Goal: Task Accomplishment & Management: Complete application form

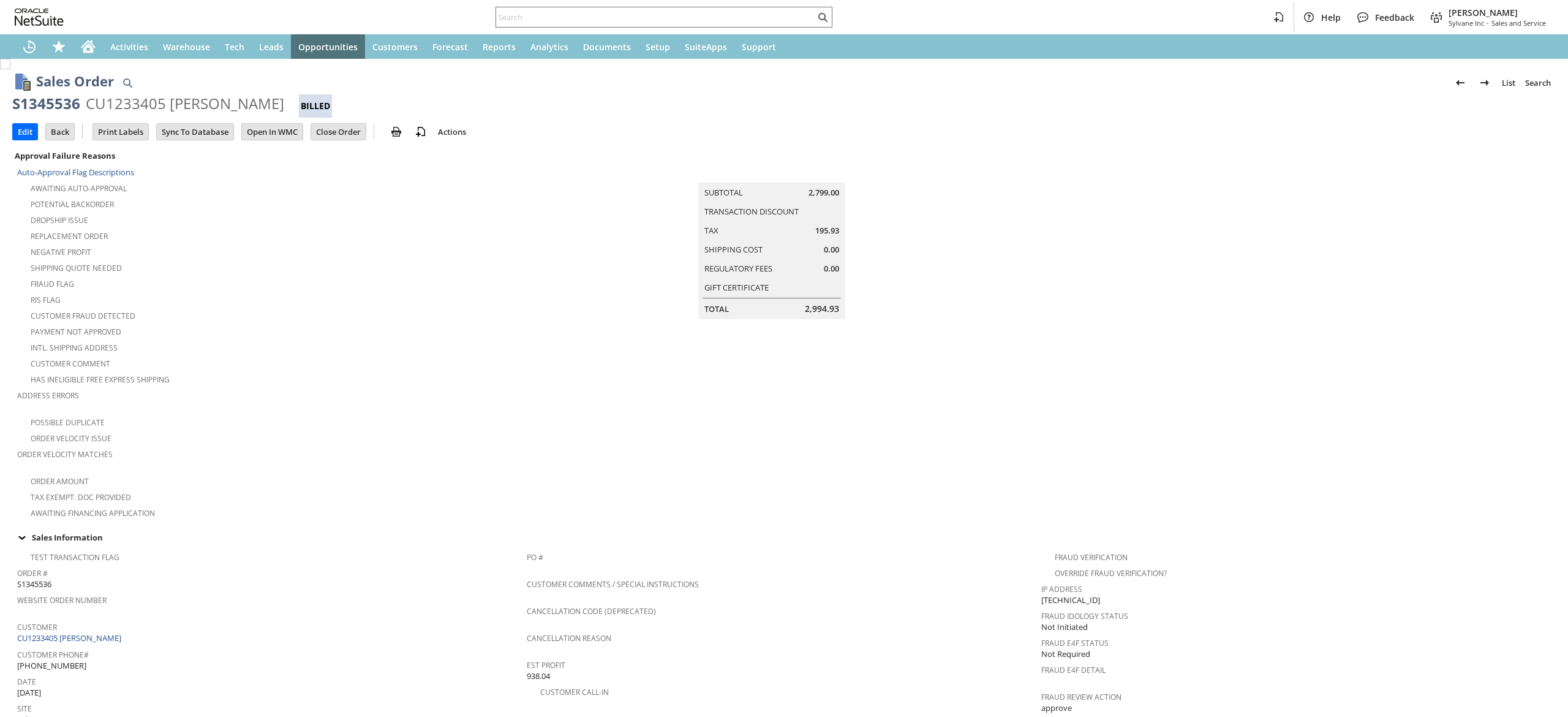
scroll to position [549, 0]
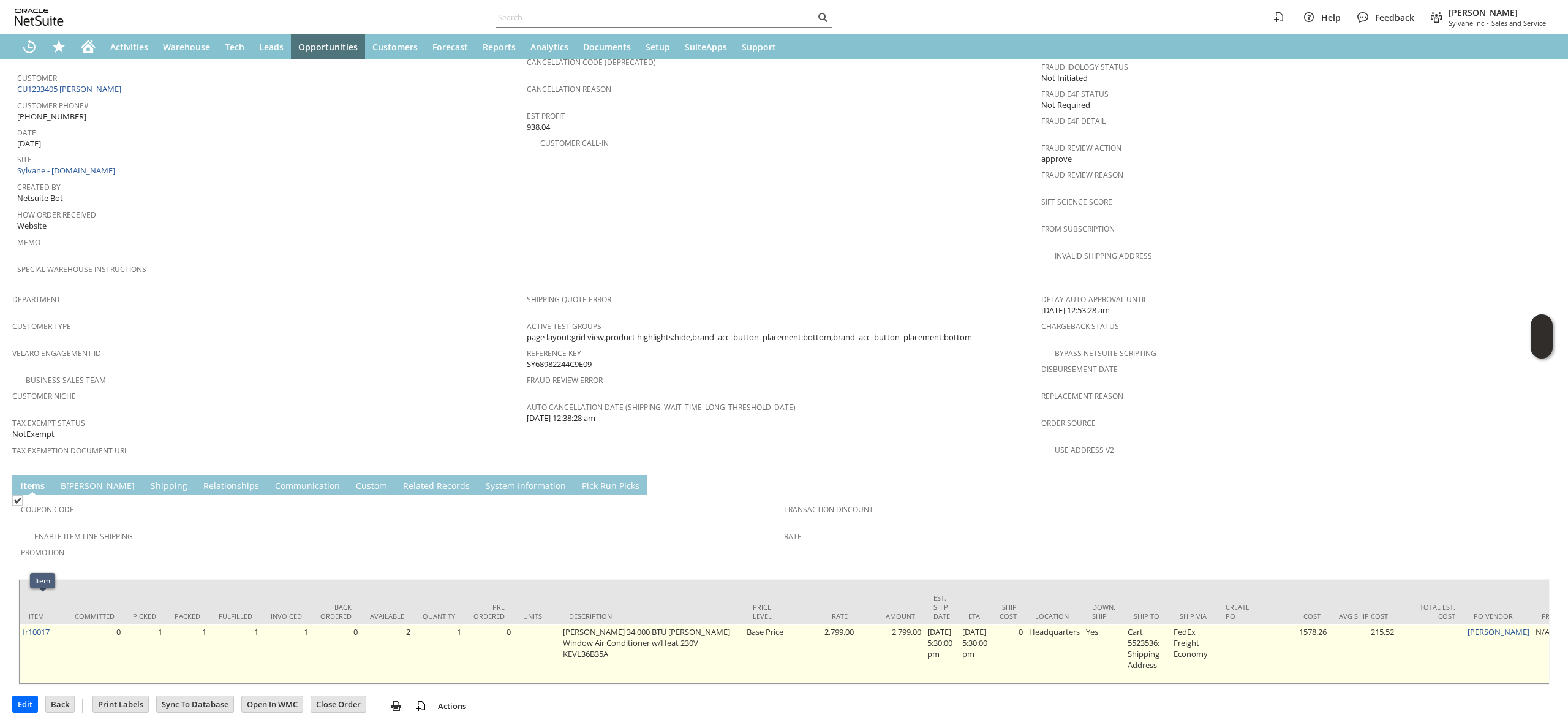
click at [57, 624] on td "fr10017" at bounding box center [42, 654] width 46 height 59
copy tr "fr10017"
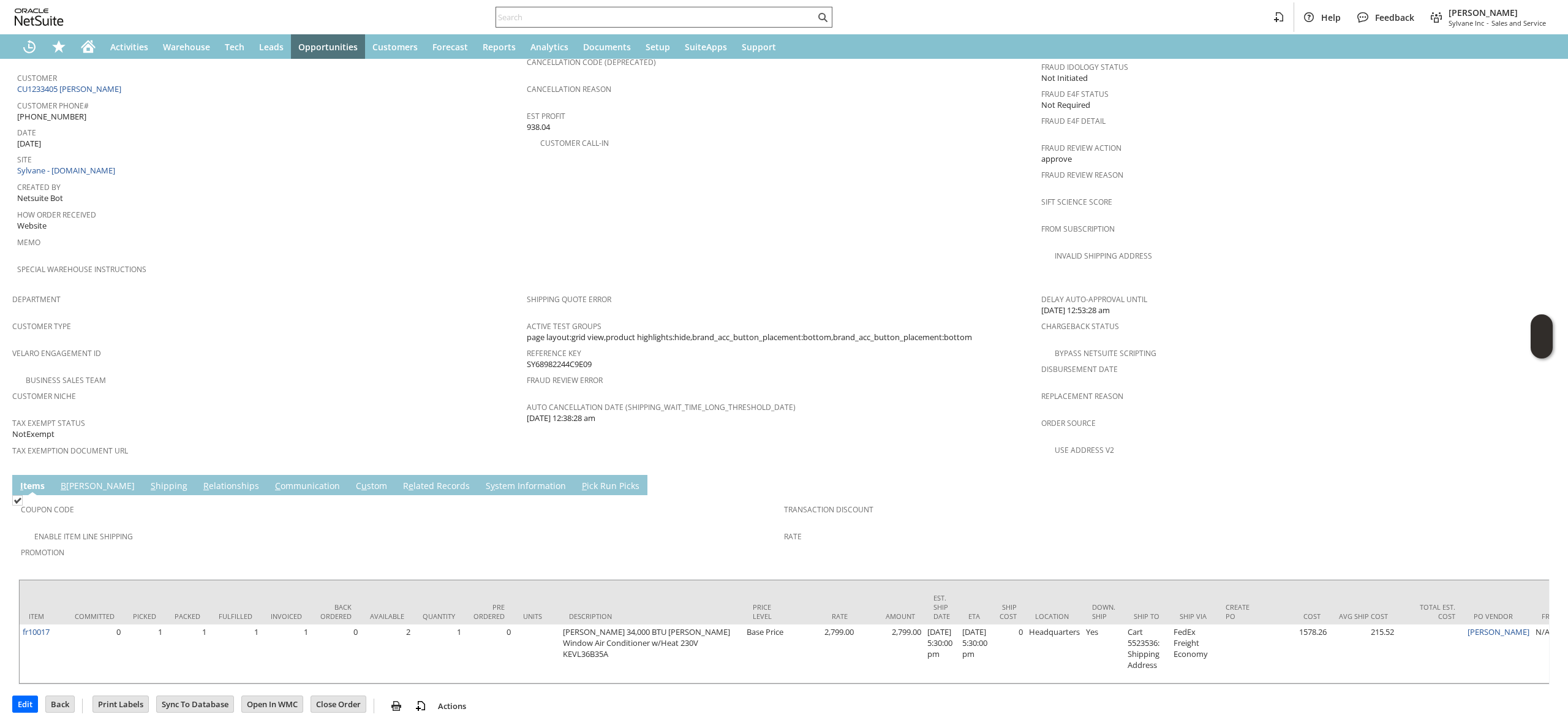
click at [675, 20] on input "text" at bounding box center [656, 17] width 320 height 15
paste input "fr10017"
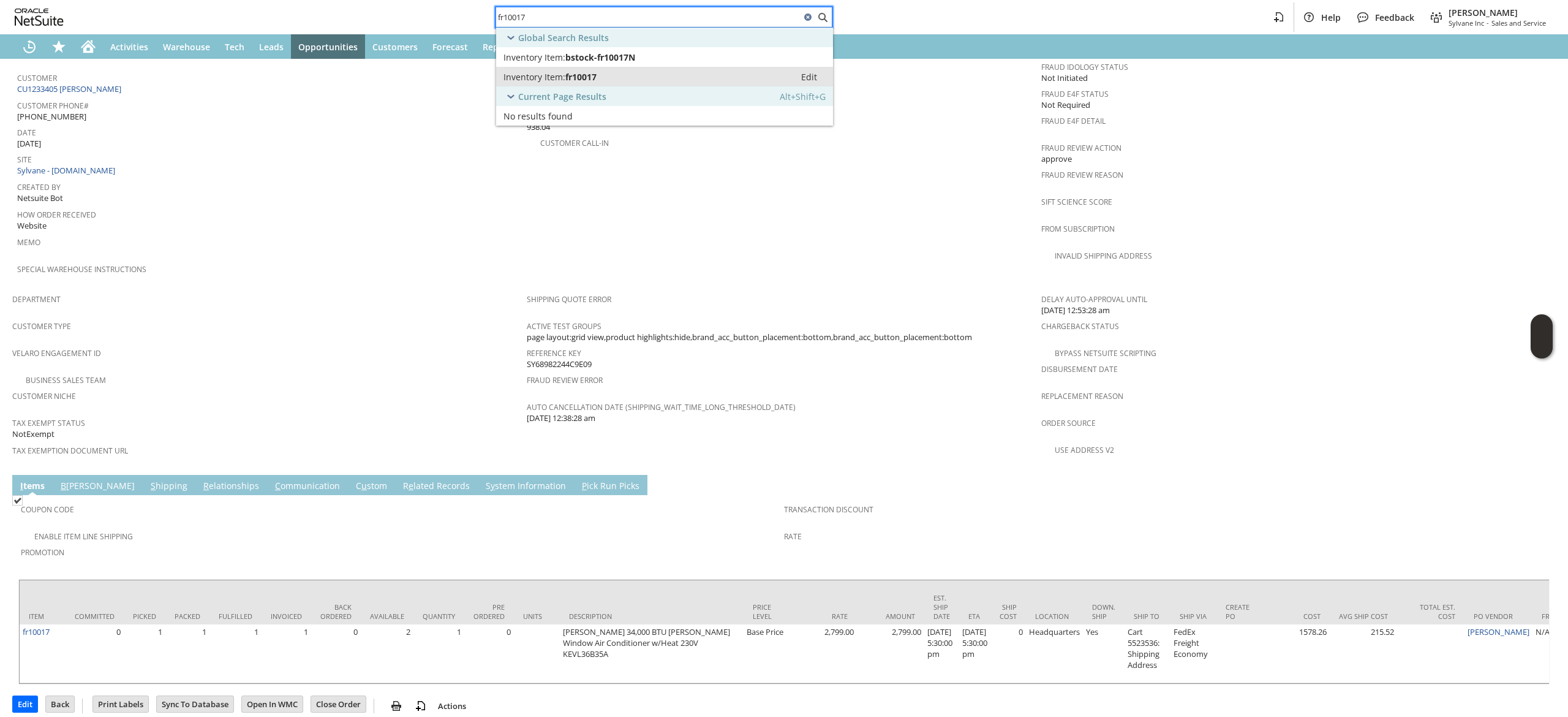
type input "fr10017"
click at [675, 80] on div "Inventory Item: fr10017" at bounding box center [646, 77] width 284 height 12
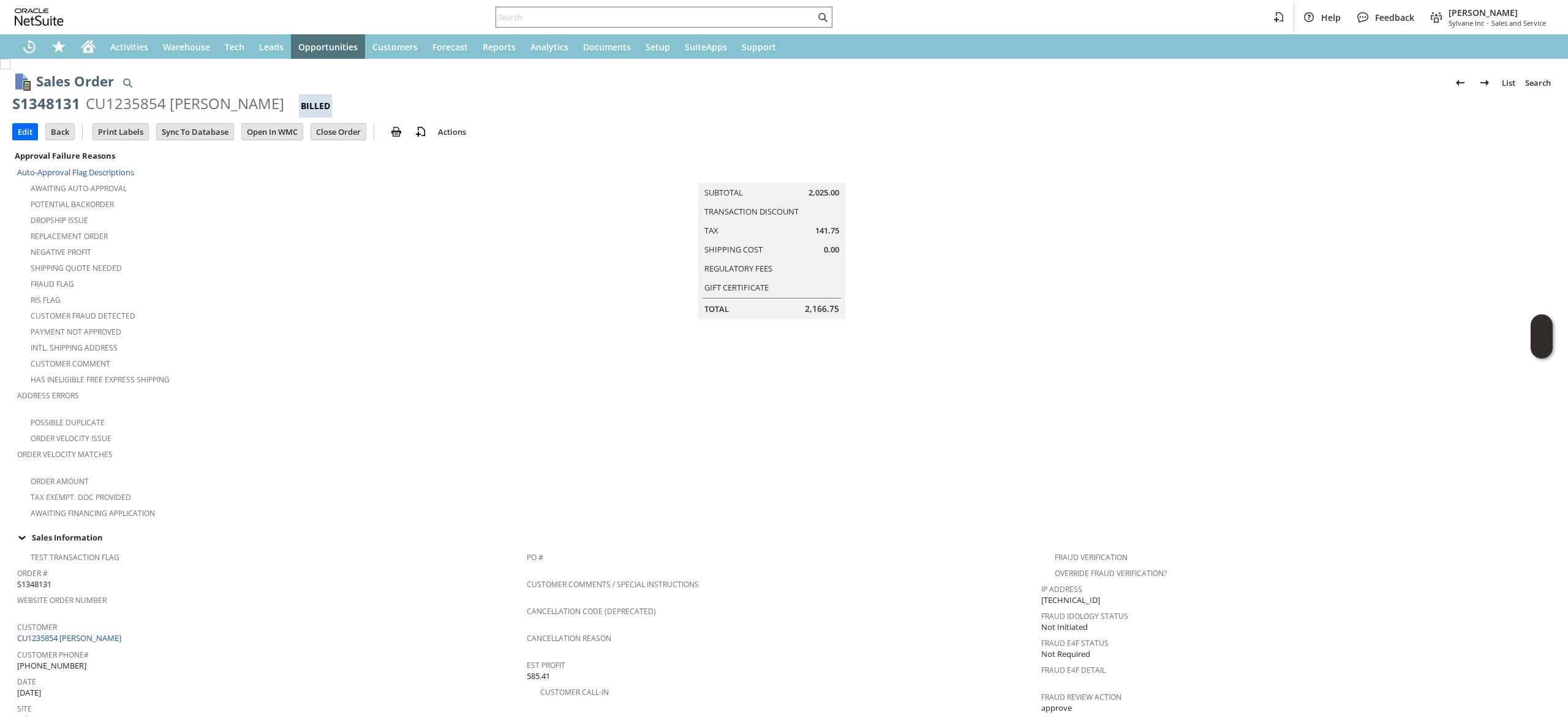
scroll to position [731, 0]
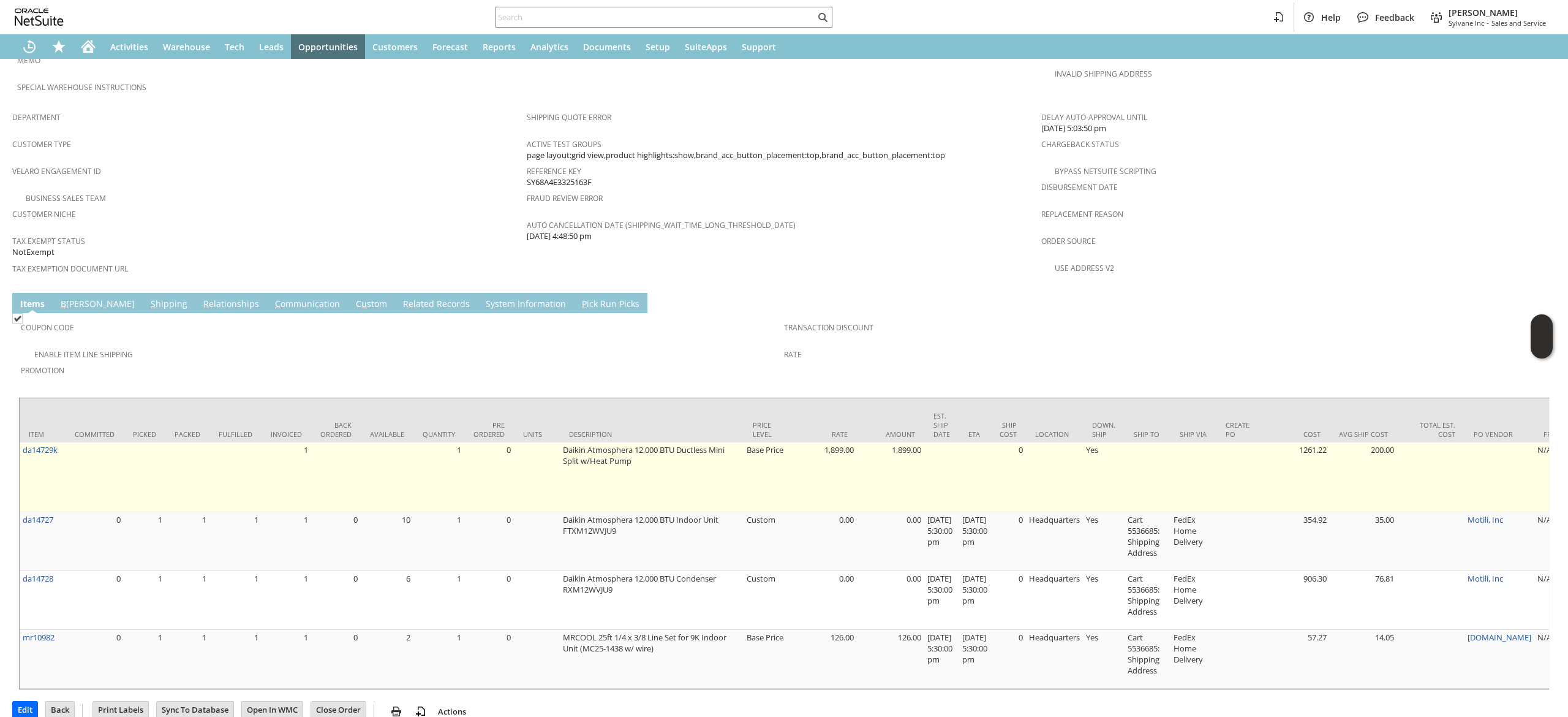
click at [44, 479] on td "da14729k" at bounding box center [42, 477] width 46 height 70
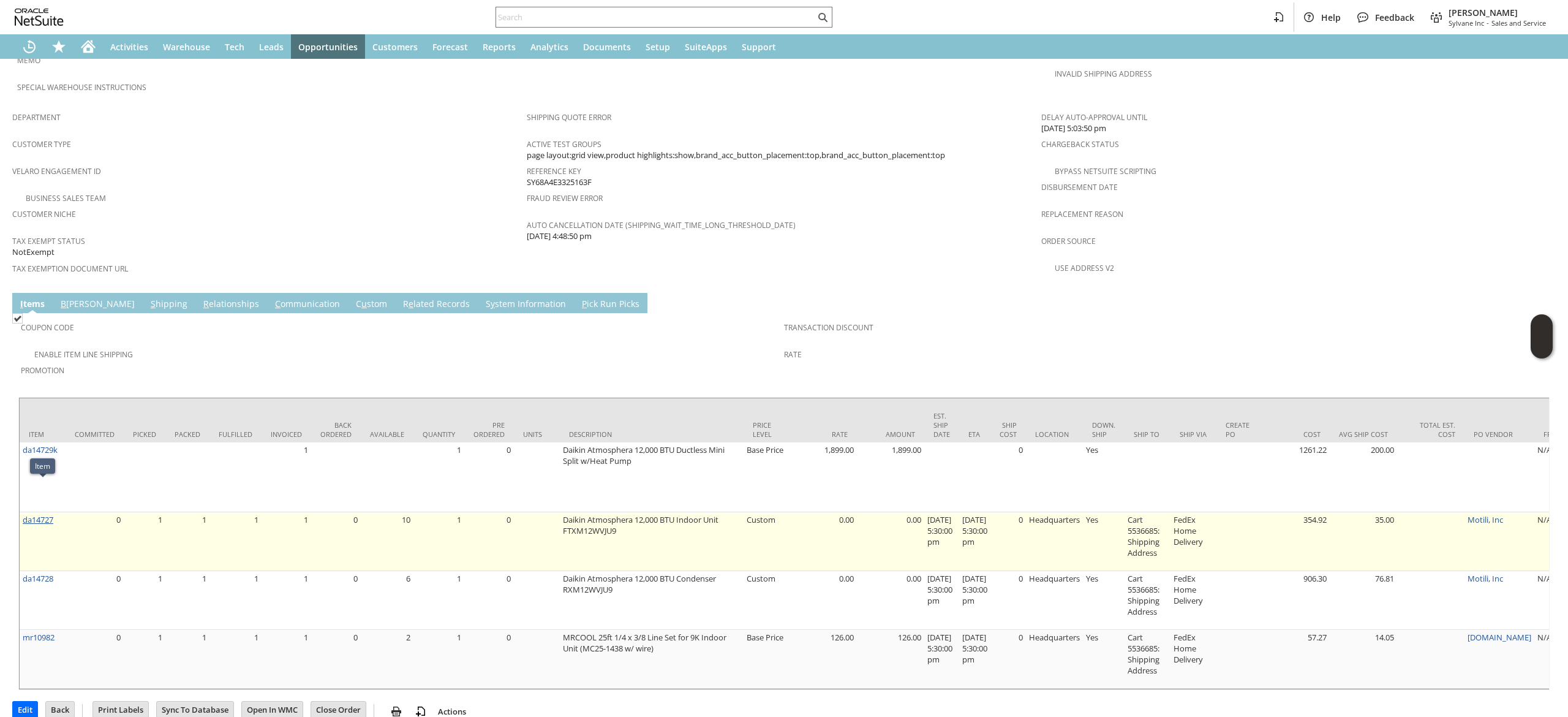
click at [41, 514] on link "da14727" at bounding box center [37, 519] width 31 height 11
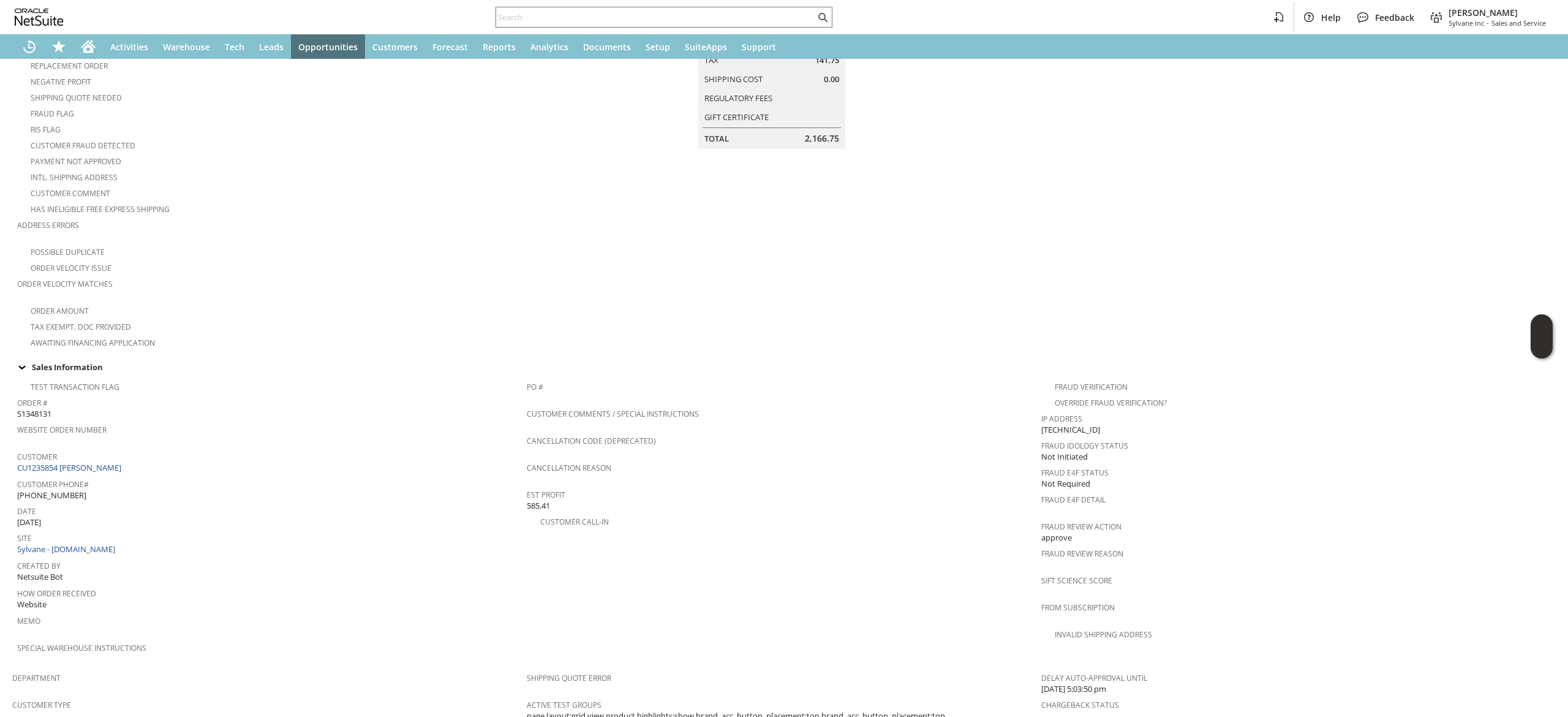
scroll to position [731, 0]
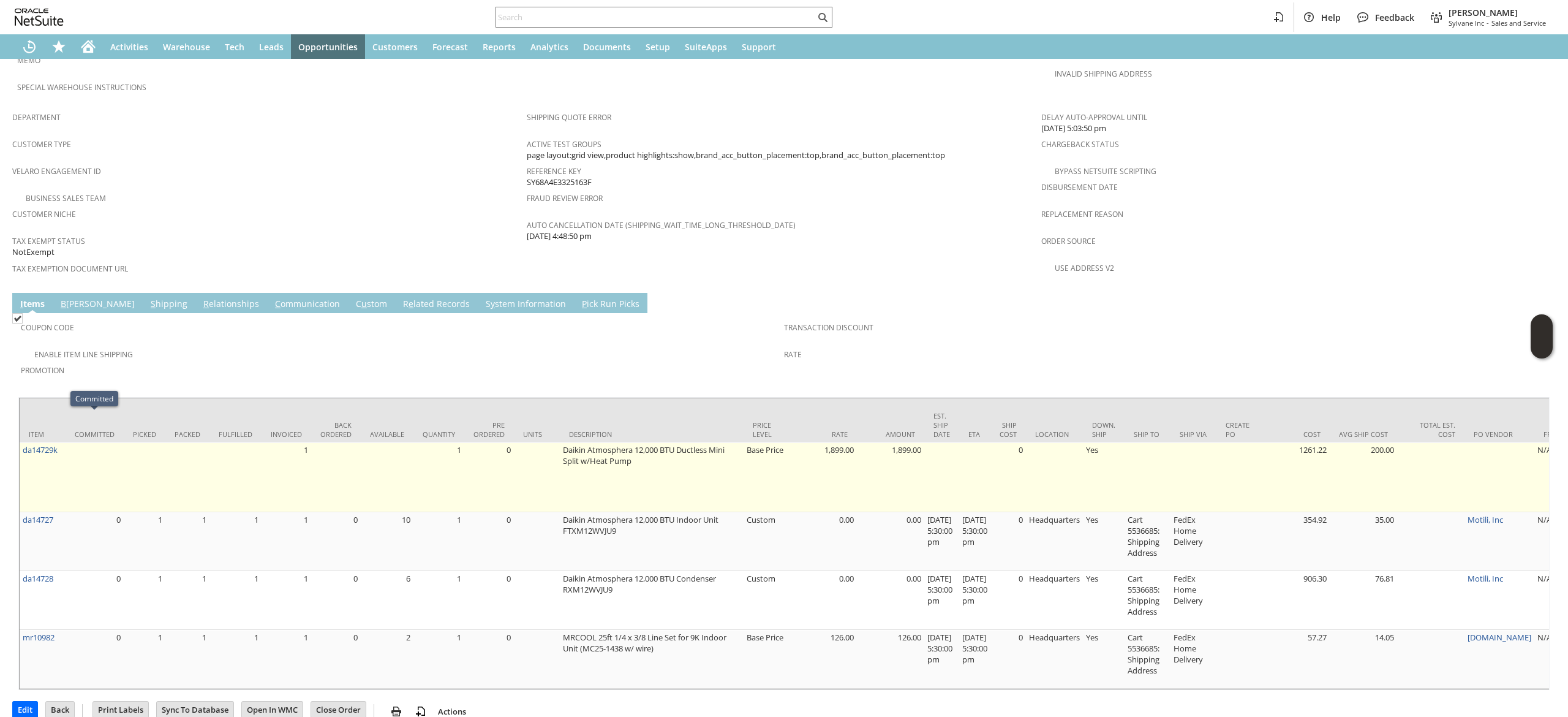
click at [62, 443] on td "da14729k" at bounding box center [42, 477] width 46 height 70
copy tr "da14729k"
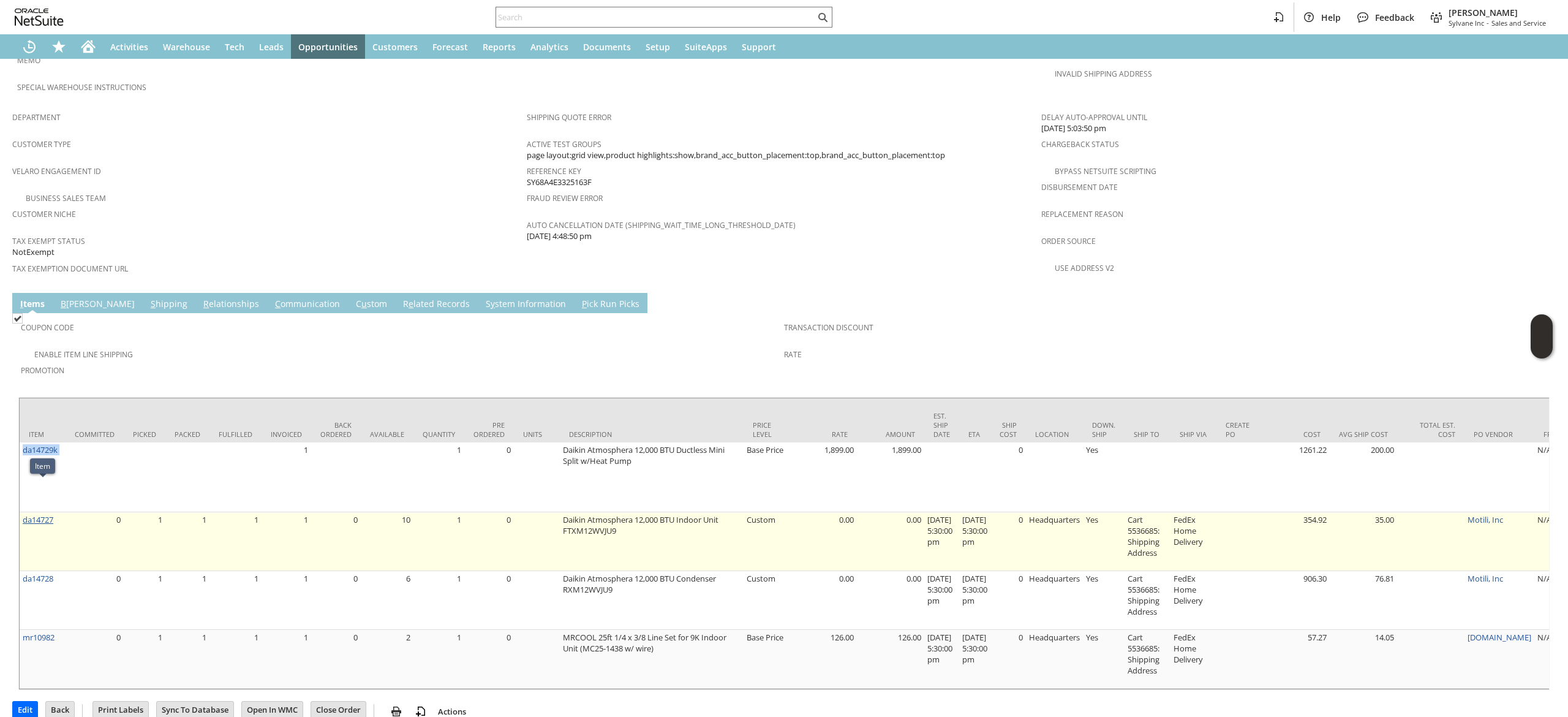
click at [46, 514] on link "da14727" at bounding box center [37, 519] width 31 height 11
click at [41, 514] on link "da14727" at bounding box center [37, 519] width 31 height 11
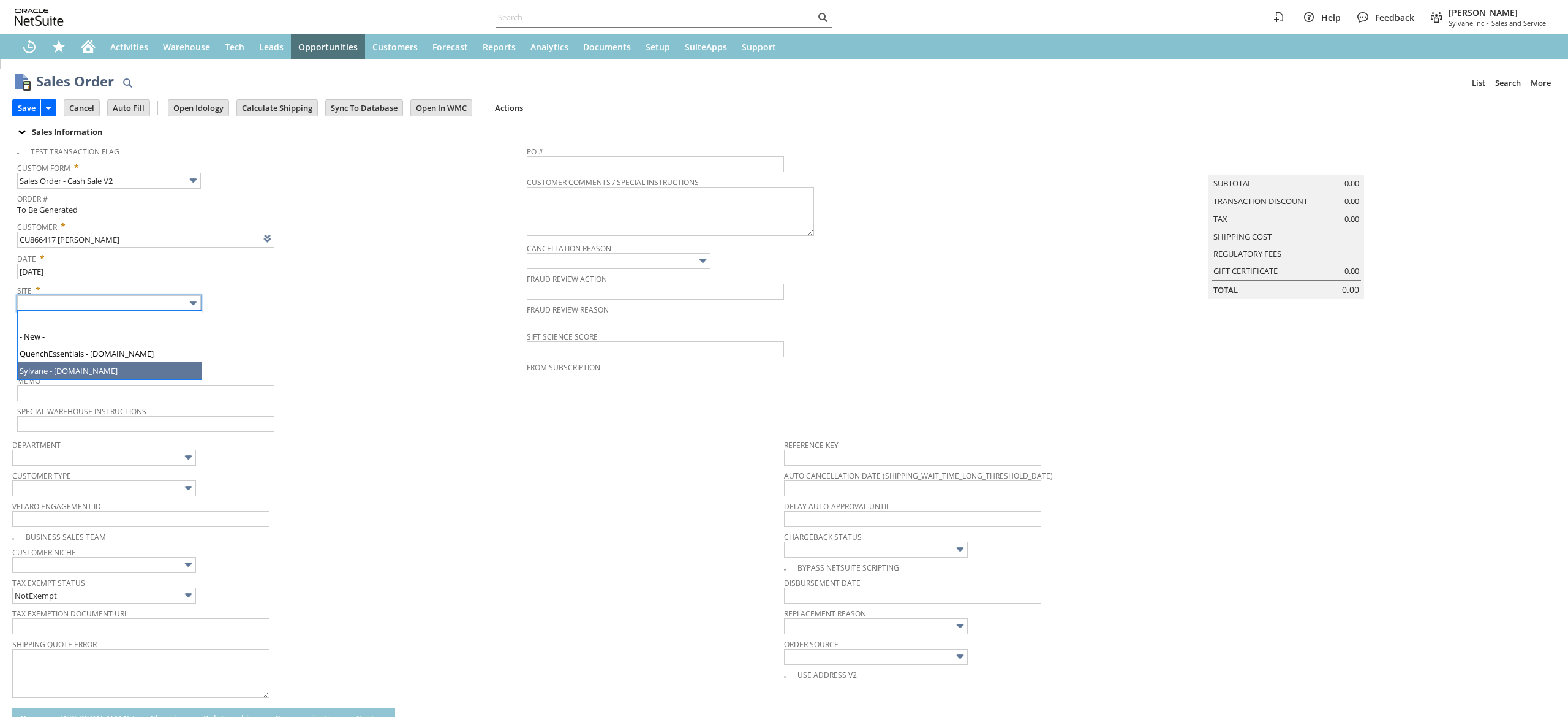
type input "Intelligent Recommendations ⁰"
type input "Sylvane - [DOMAIN_NAME]"
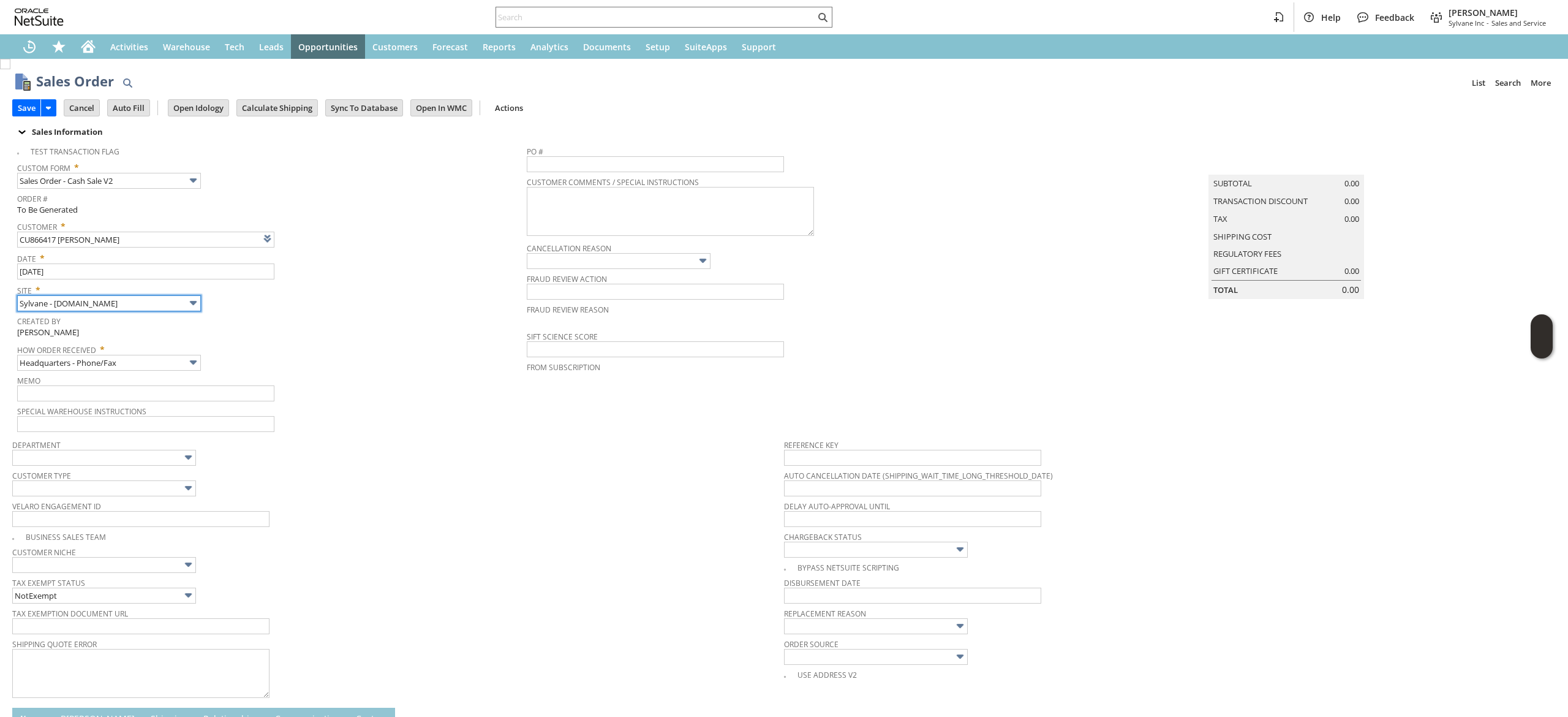
scroll to position [287, 0]
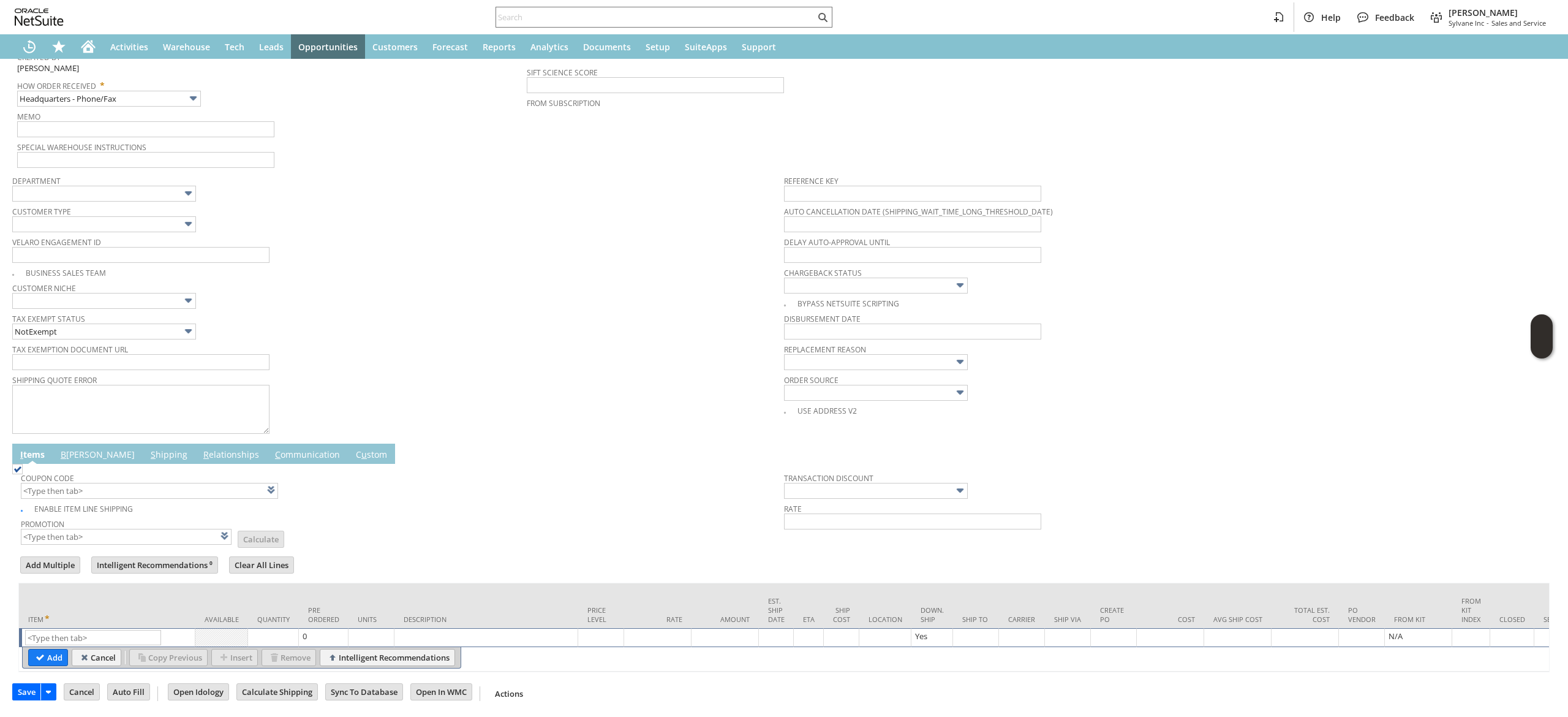
click at [89, 628] on td "List Search" at bounding box center [107, 637] width 177 height 19
click at [83, 630] on input "text" at bounding box center [93, 638] width 136 height 16
paste input "sa8104"
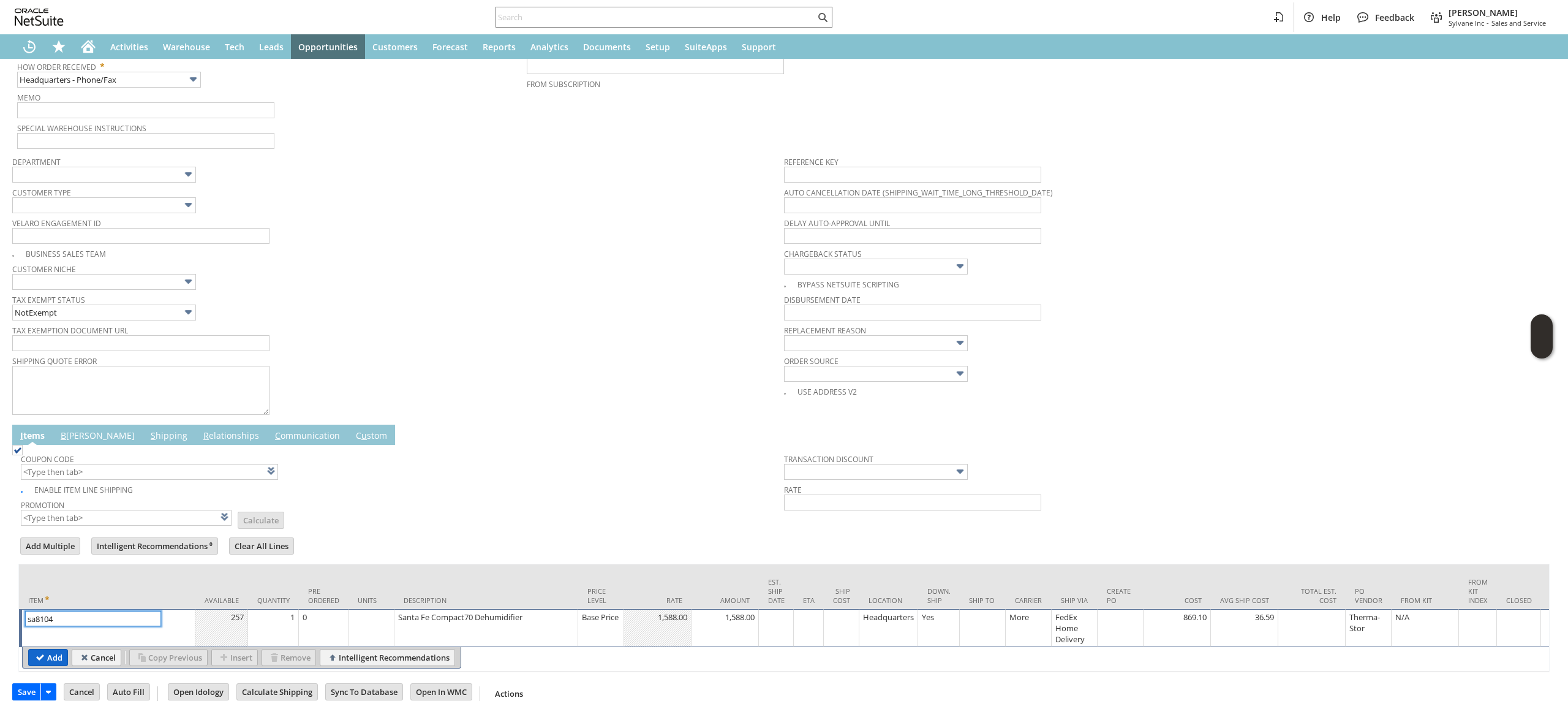
type input "sa8104"
click at [44, 657] on input "Add" at bounding box center [47, 657] width 38 height 16
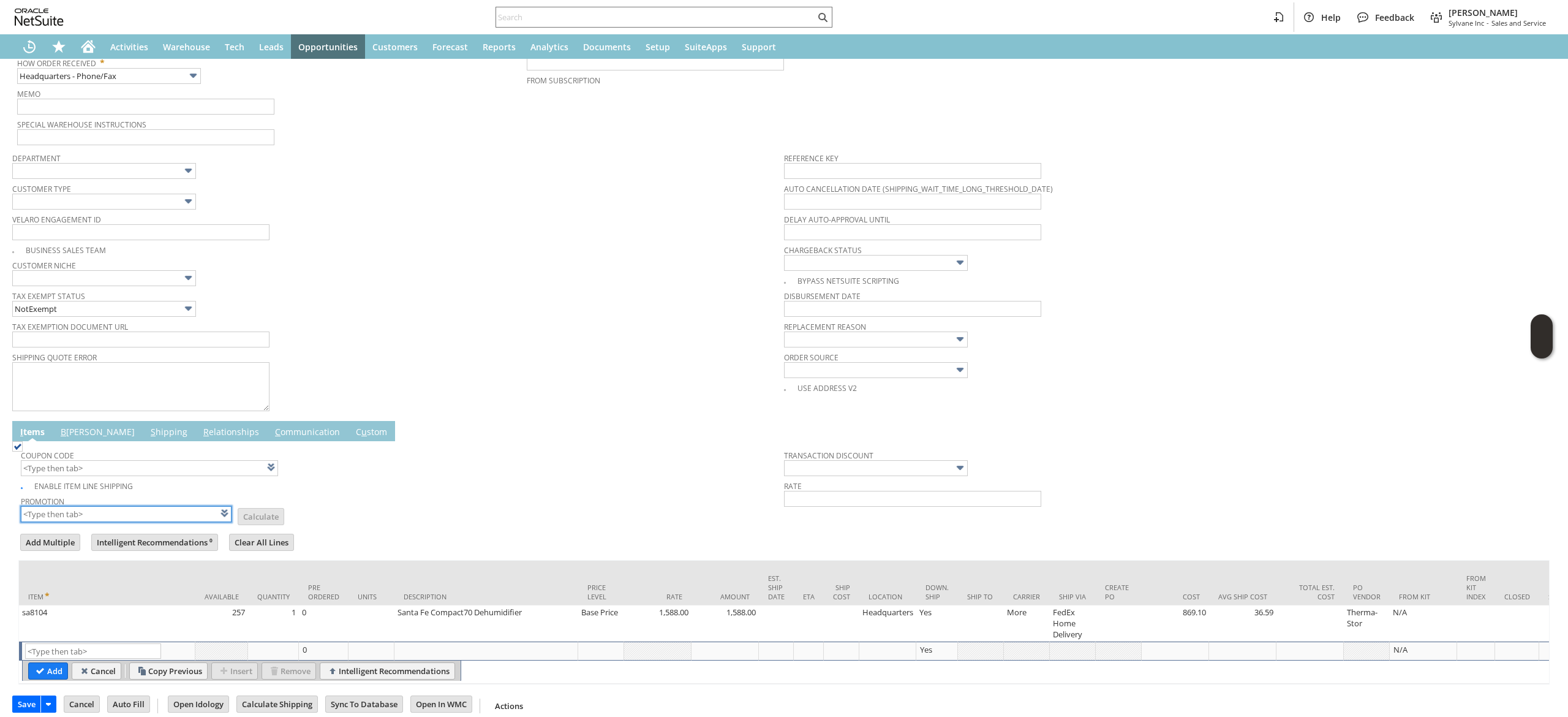
click at [133, 519] on input "text" at bounding box center [126, 514] width 211 height 16
type input "x"
type input "Intelligent Recommendations¹⁰"
type input "x"
click at [158, 475] on input "text" at bounding box center [149, 468] width 257 height 16
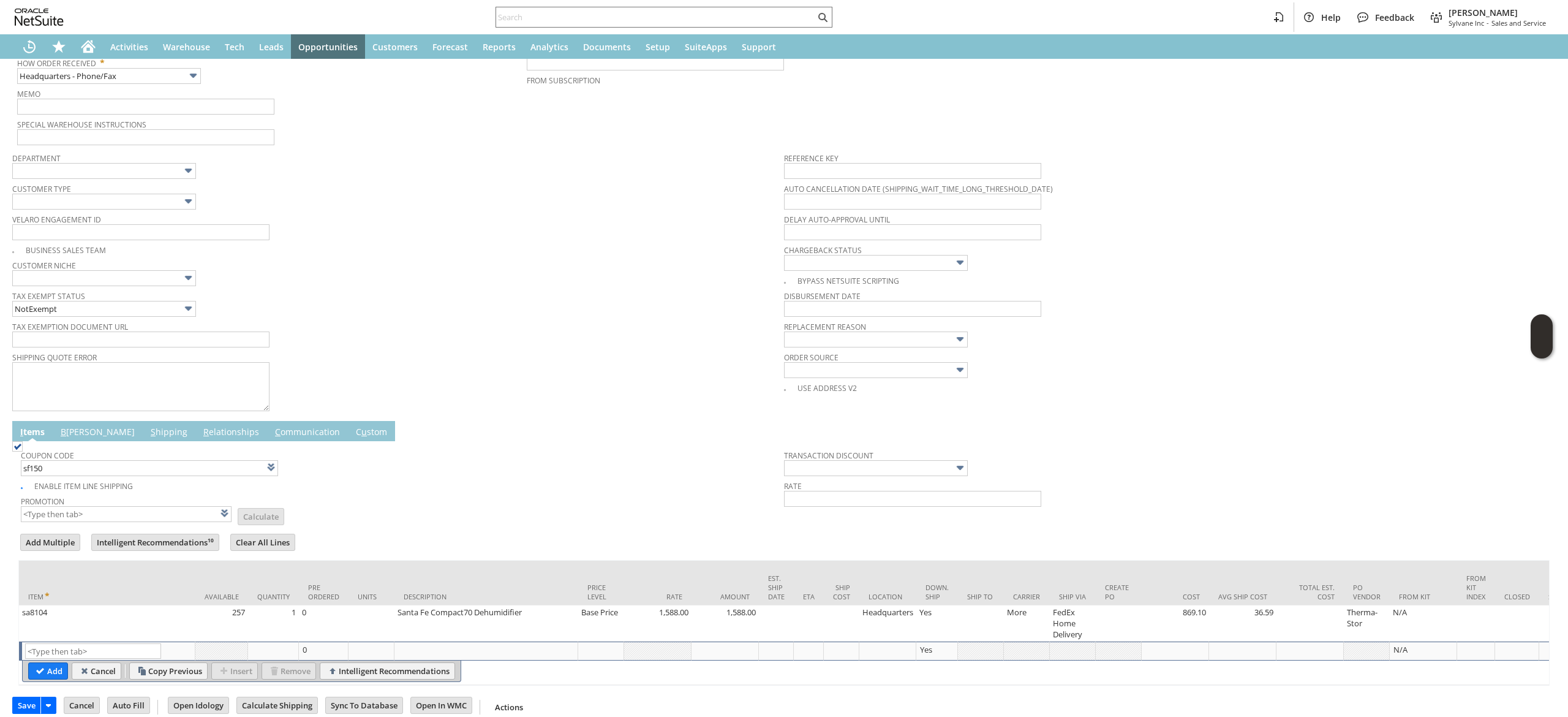
click at [358, 537] on form "Add Multiple Intelligent Recommendations¹⁰ Clear All Lines Line Items All Item …" at bounding box center [784, 609] width 1532 height 154
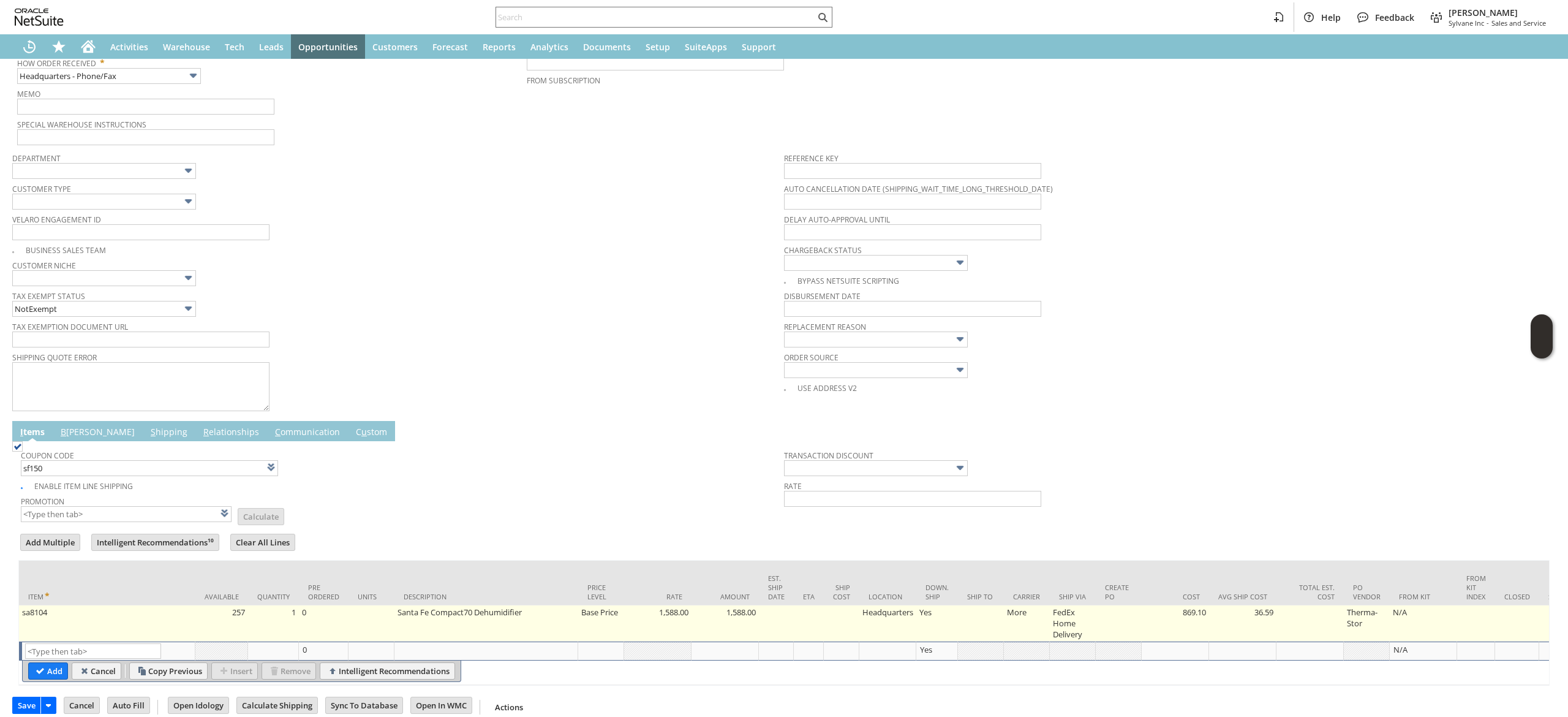
type input "SF150"
type input "$150 Off Santa Fe Dehumidifiers w/ Promo Code SF150"
type input "Promo Code"
type input "-150.00"
click at [977, 634] on td at bounding box center [981, 623] width 46 height 36
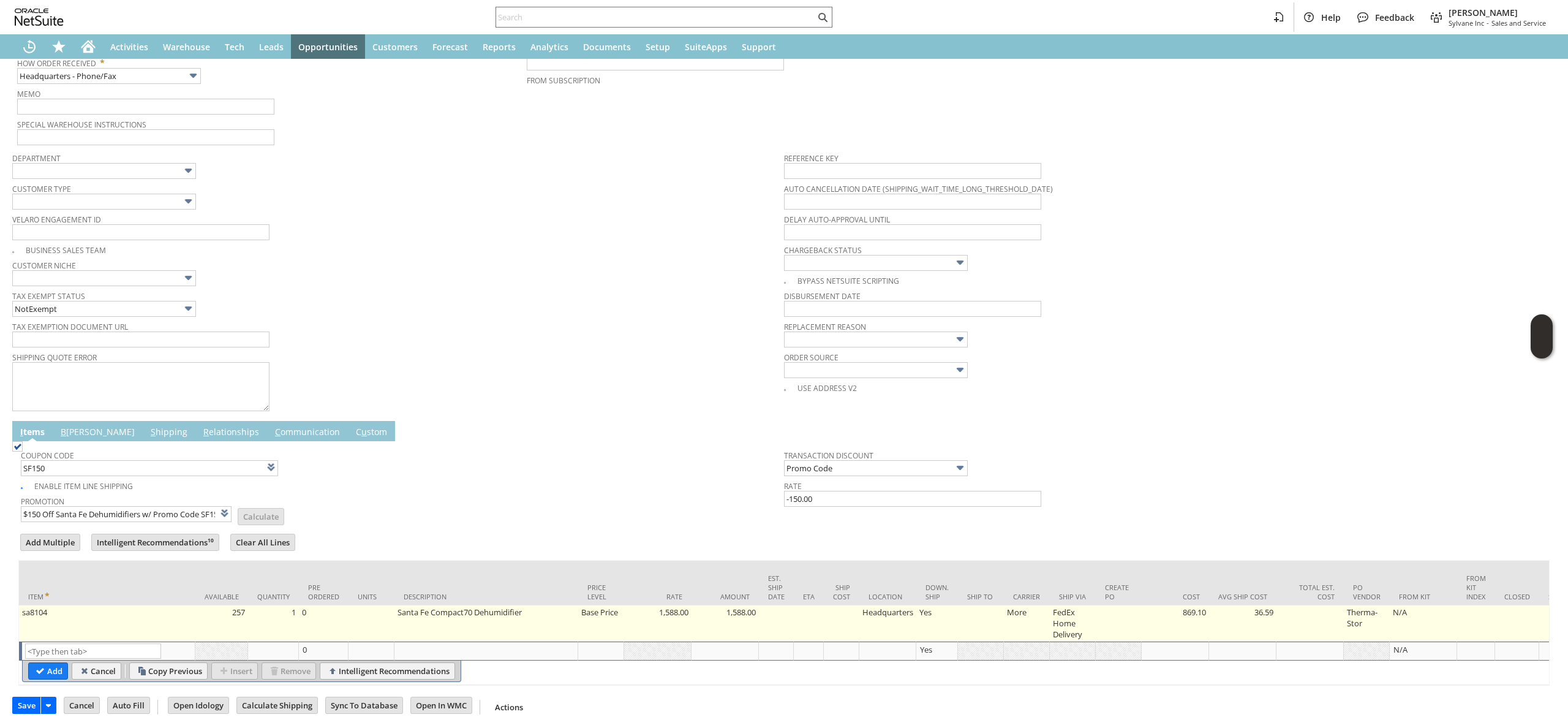
type input "OK"
type input "Make Copy"
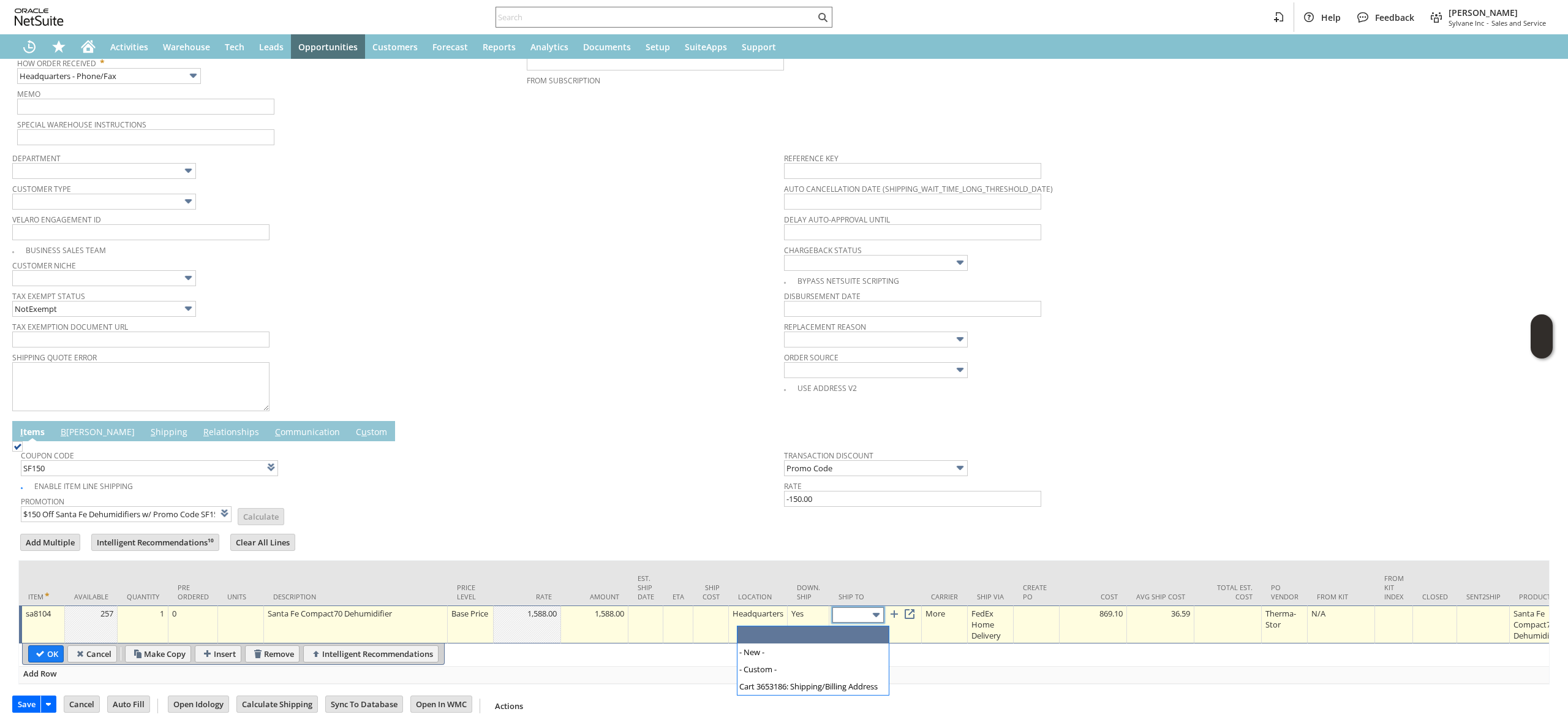
click at [859, 617] on input "text" at bounding box center [858, 615] width 51 height 16
type input "Cart 3653186: Shipping/Billing Address"
click at [916, 614] on link at bounding box center [910, 614] width 14 height 14
click at [54, 658] on input "OK" at bounding box center [45, 654] width 35 height 16
click at [0, 0] on input "sa8104" at bounding box center [0, 0] width 0 height 0
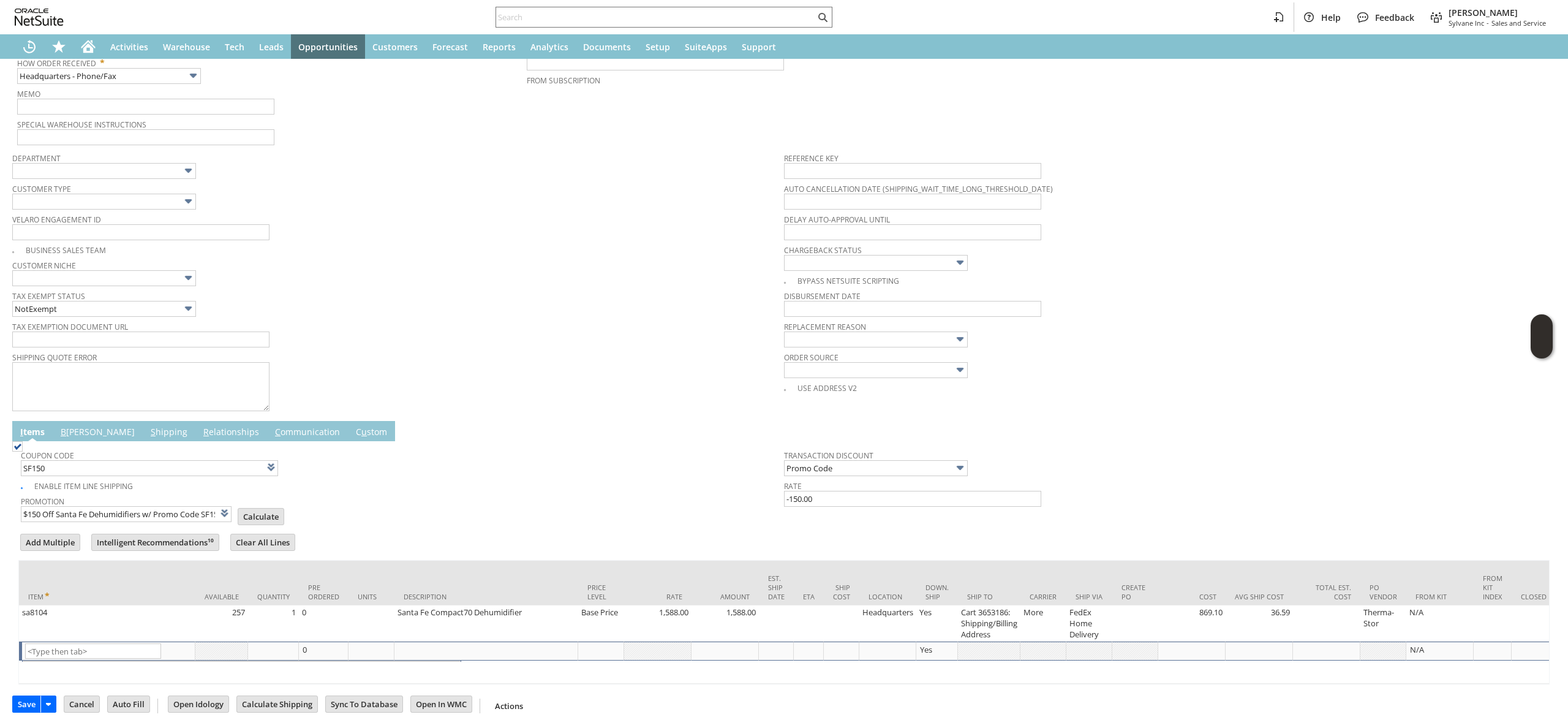
type input "Promo Code"
type input "-150.00"
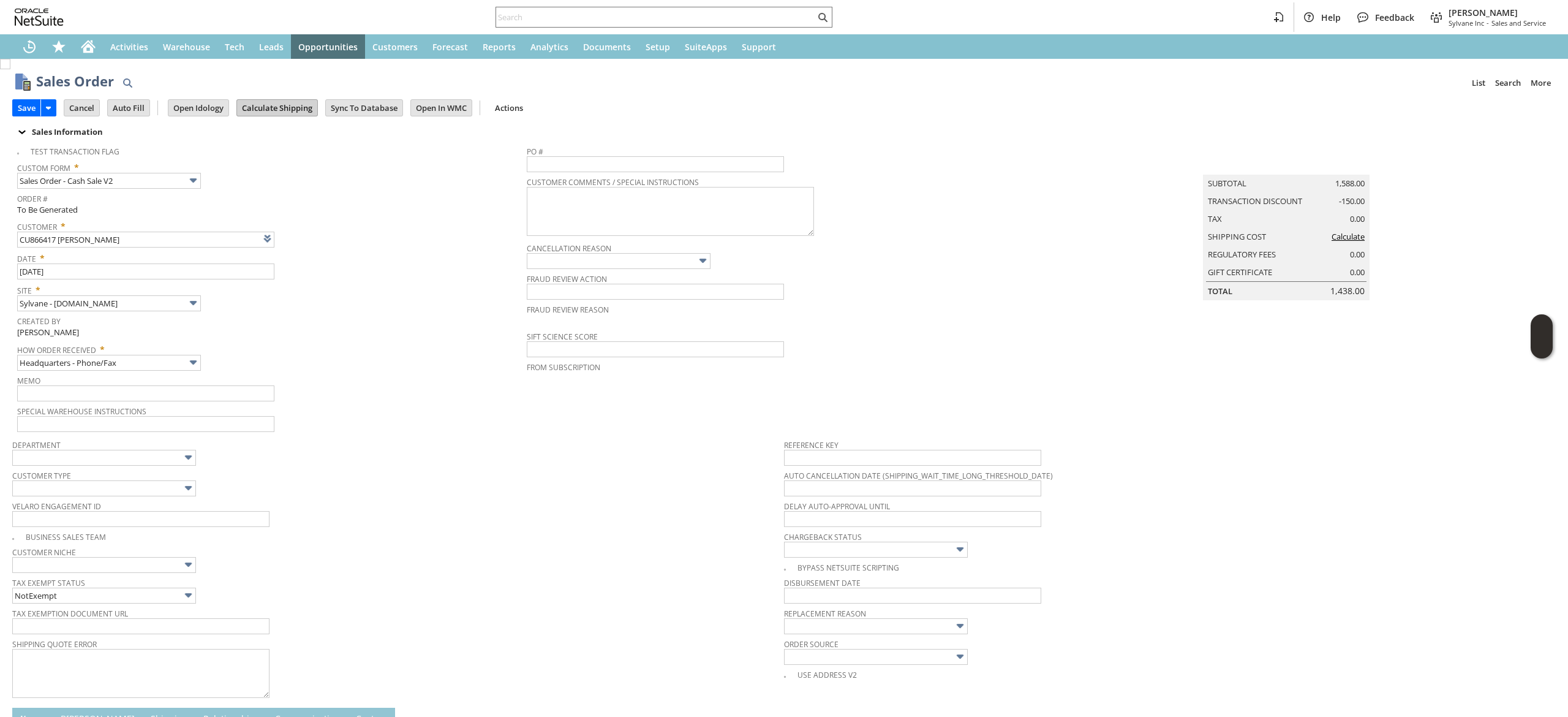
click at [274, 103] on input "Calculate Shipping" at bounding box center [276, 108] width 80 height 16
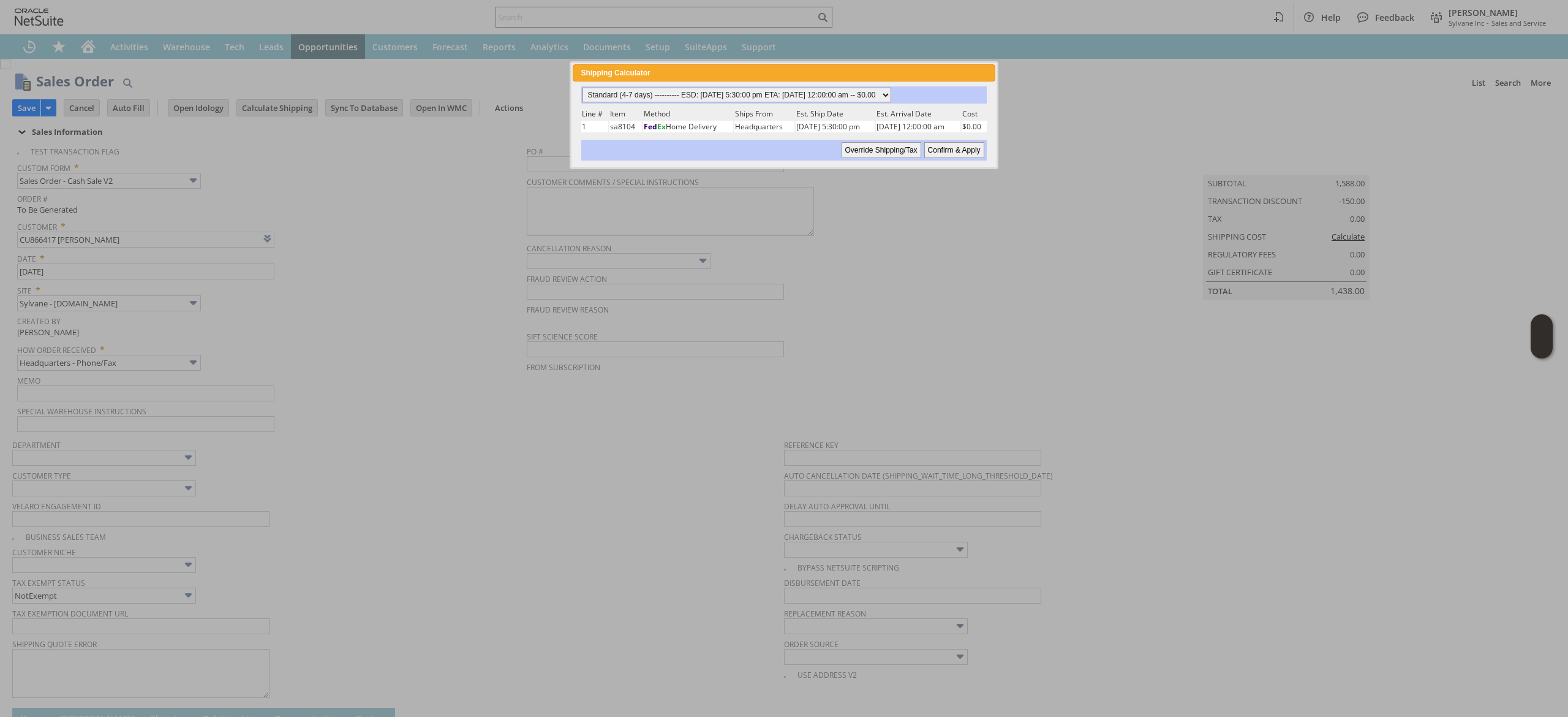
click at [749, 93] on select "Standard (4-7 days) ---------- ESD: 08/26/2025 5:30:00 pm ETA: 08/29/2025 12:00…" at bounding box center [737, 95] width 309 height 15
select select "3 Day ------------------------ ESD: 08/26/2025 5:30:00 pm ETA: 08/29/2025 12:00…"
click at [583, 88] on select "Standard (4-7 days) ---------- ESD: 08/26/2025 5:30:00 pm ETA: 08/29/2025 12:00…" at bounding box center [737, 95] width 309 height 15
click at [947, 151] on input "Confirm & Apply" at bounding box center [954, 150] width 60 height 16
type input "Promo Code"
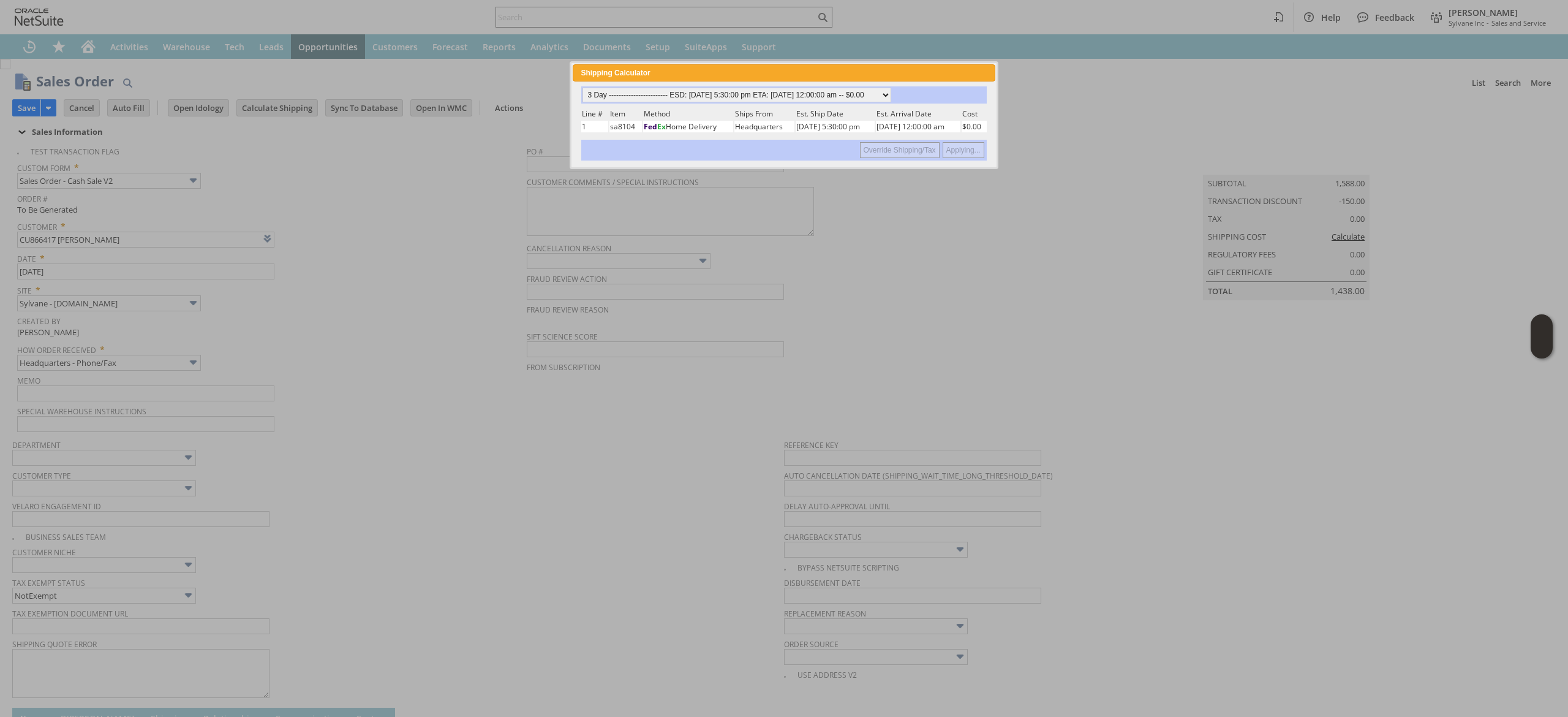
type input "-150.00"
type input "Add"
type input "Copy Previous"
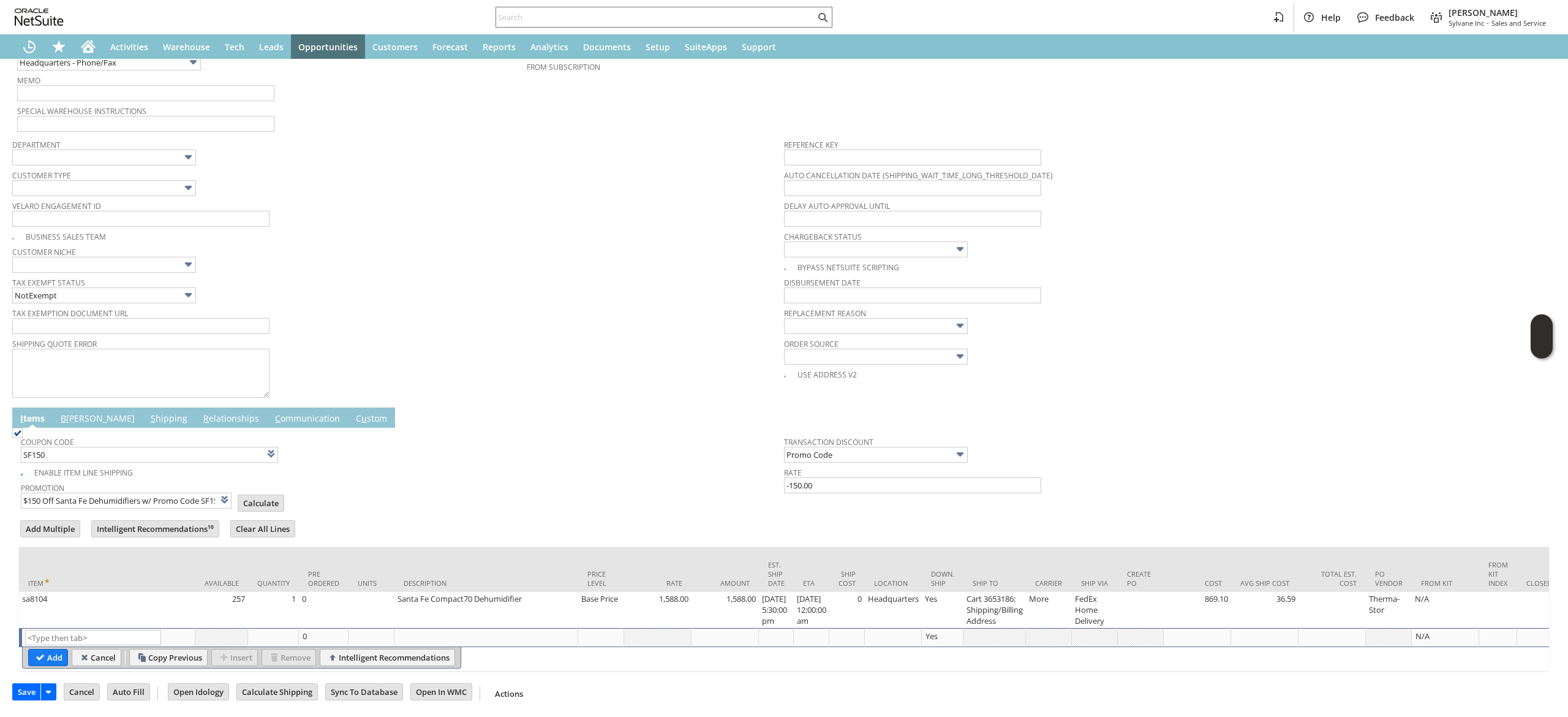
scroll to position [322, 0]
click at [67, 430] on td "Coupon Code SF150" at bounding box center [402, 447] width 763 height 34
click at [74, 412] on link "B illing" at bounding box center [97, 419] width 80 height 14
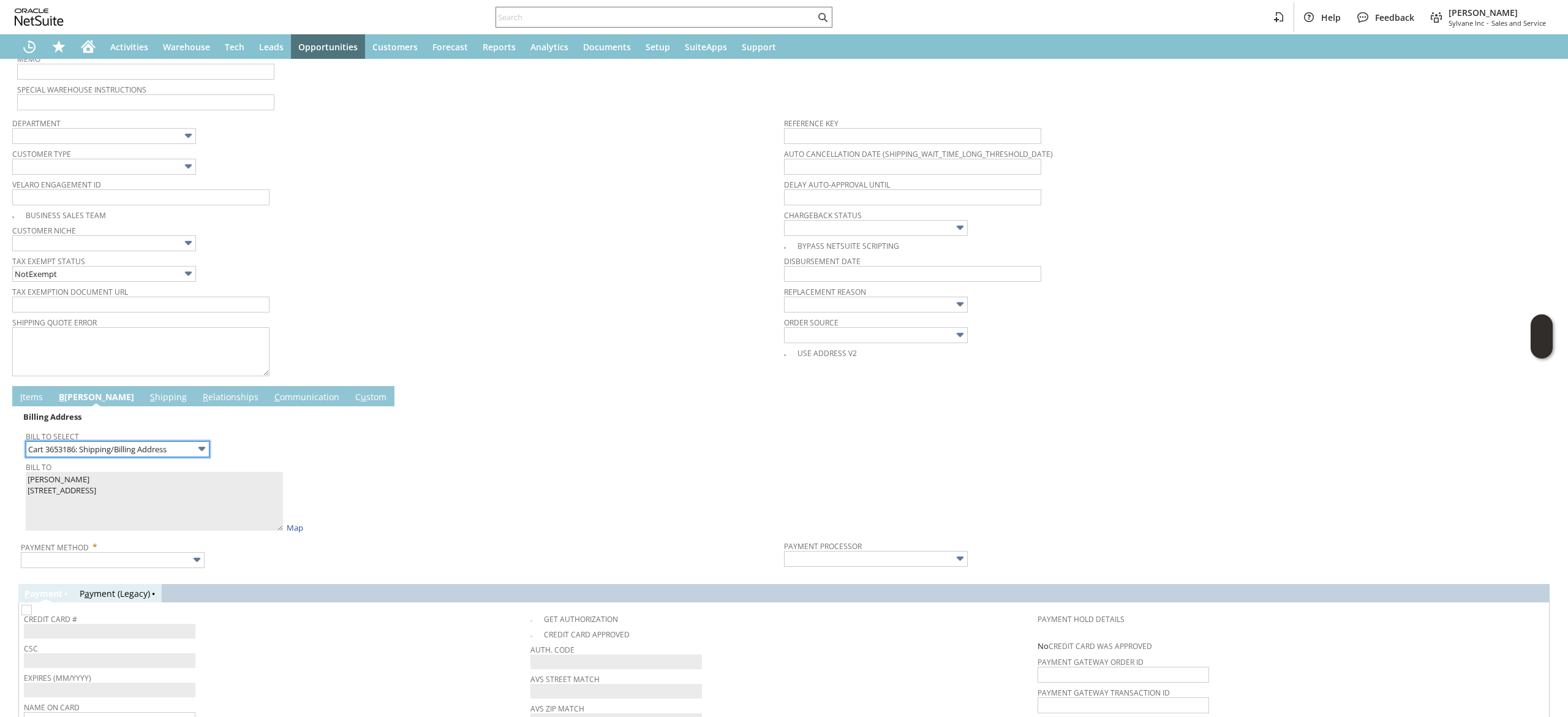
scroll to position [515, 0]
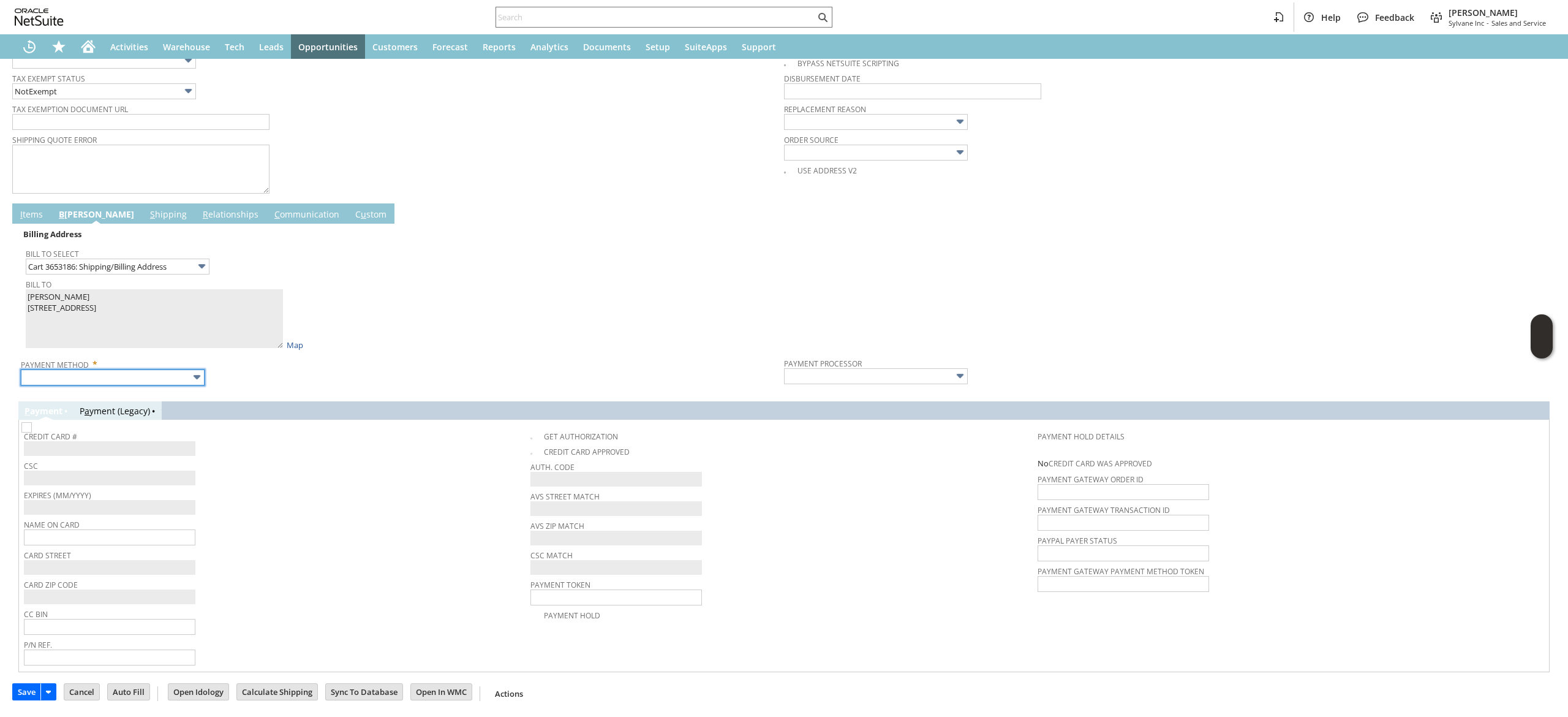
click at [156, 370] on input "text" at bounding box center [112, 378] width 183 height 16
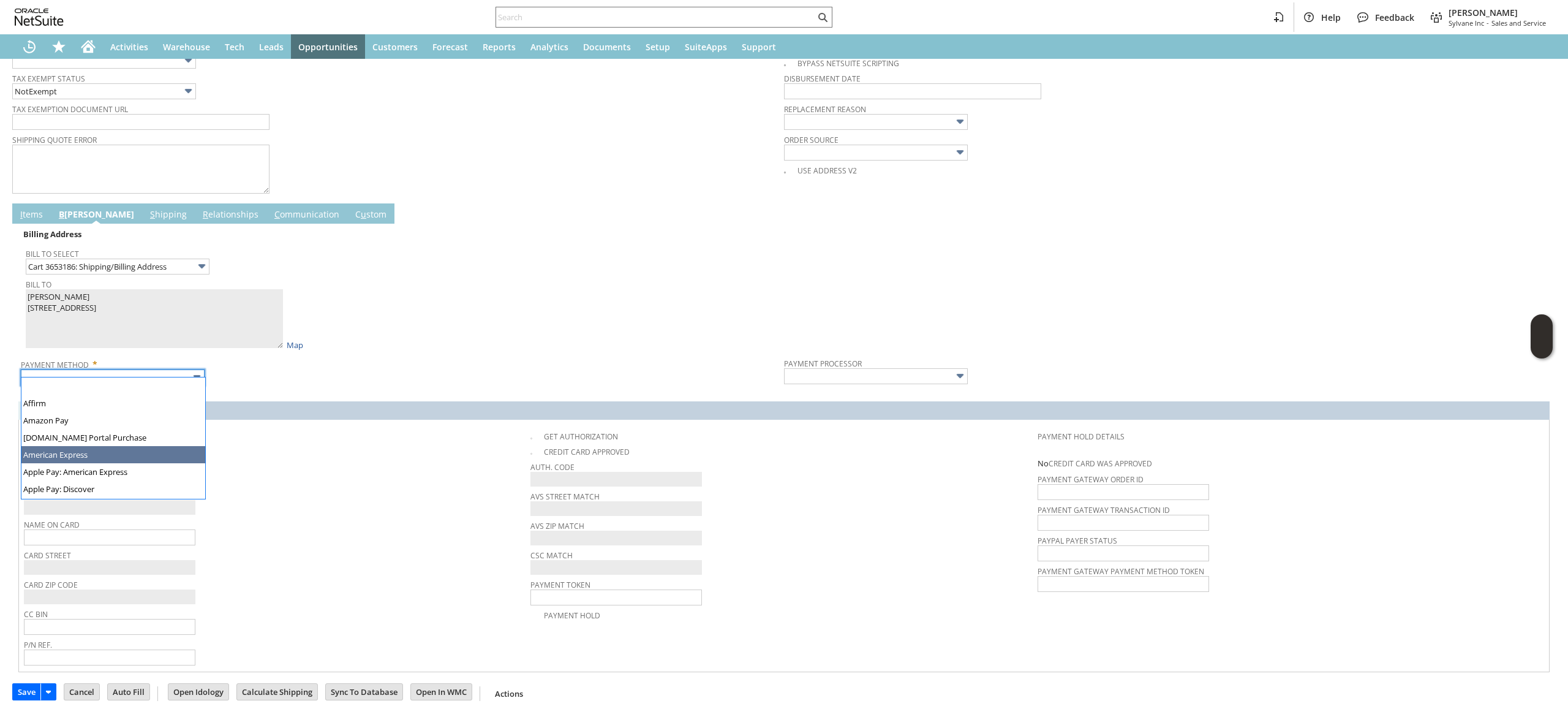
scroll to position [330, 0]
type input "Visa / Mastercard"
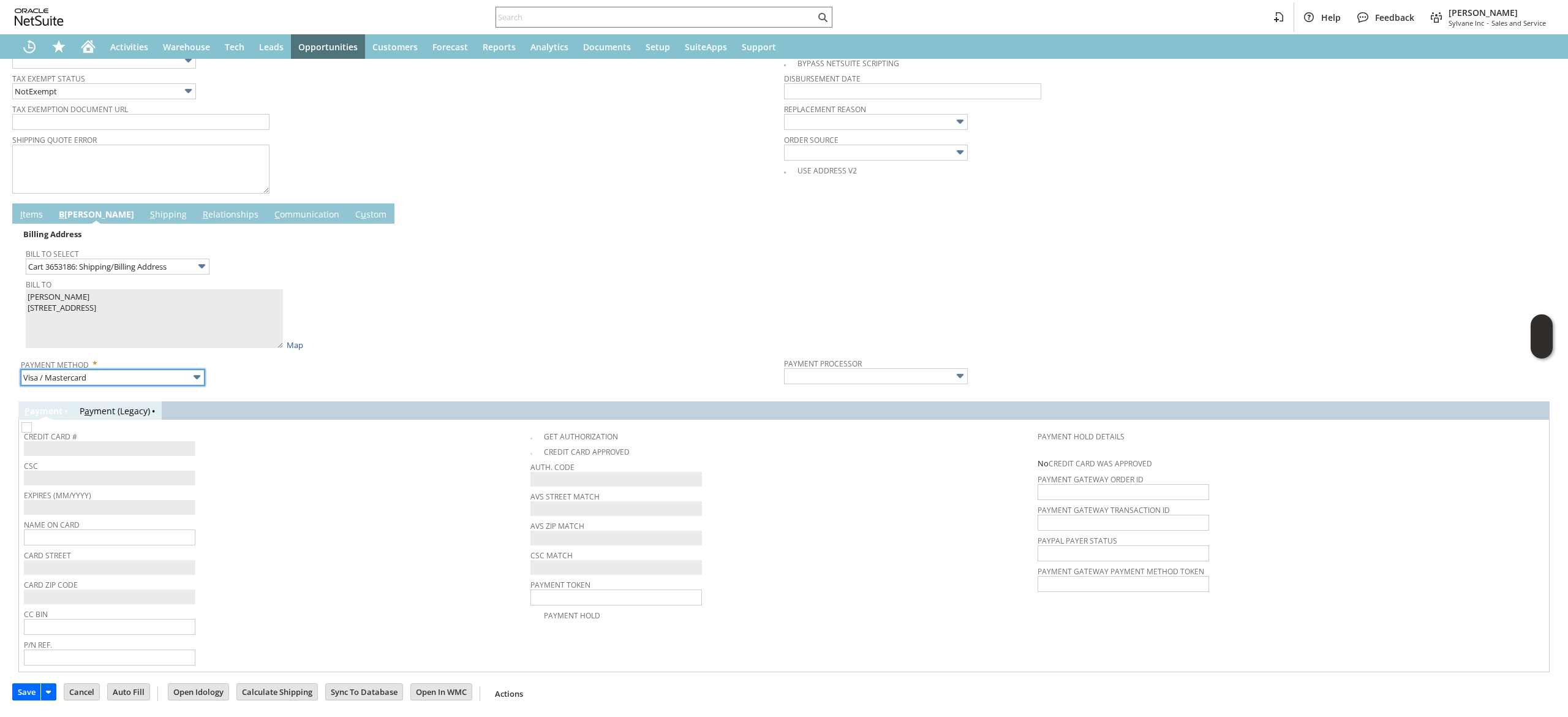
type input "Braintree"
checkbox input "true"
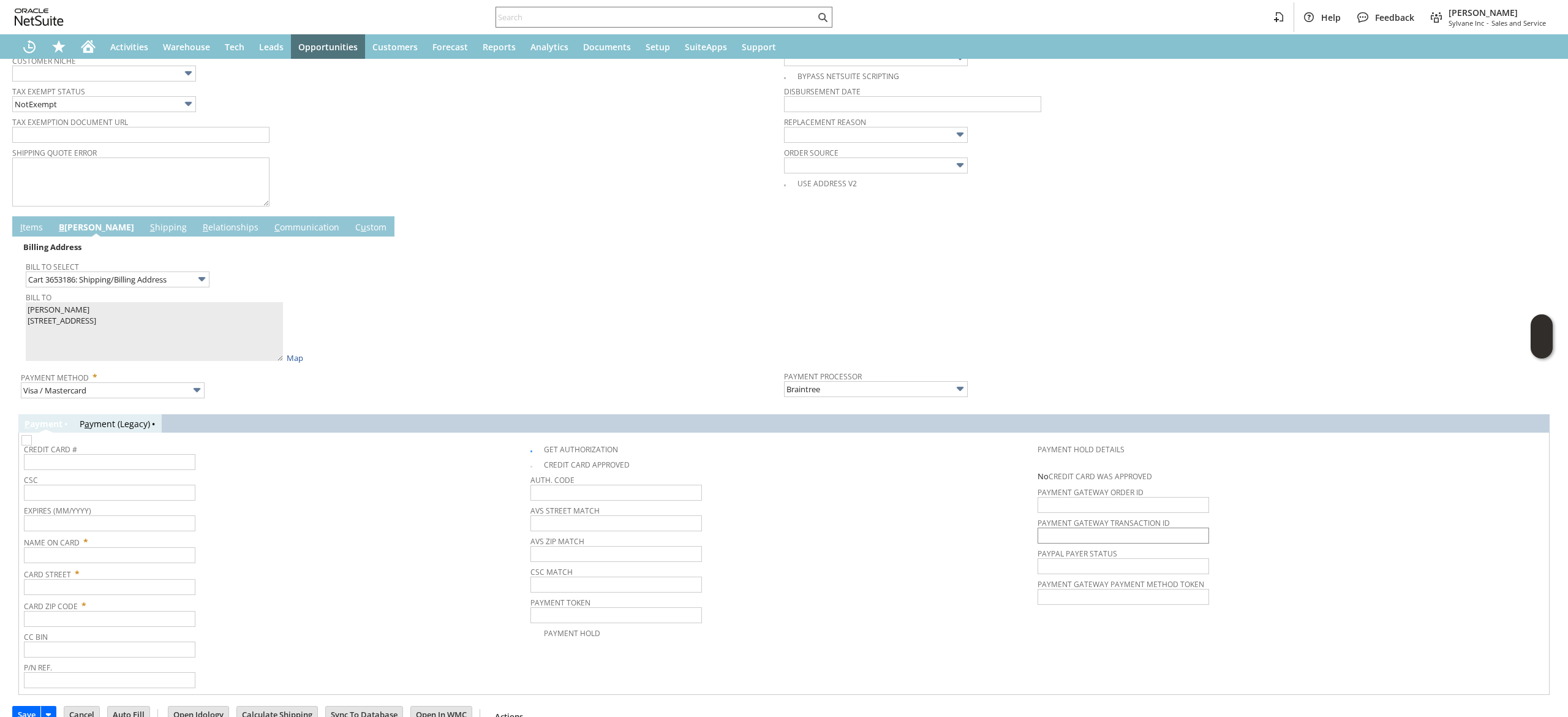
scroll to position [517, 0]
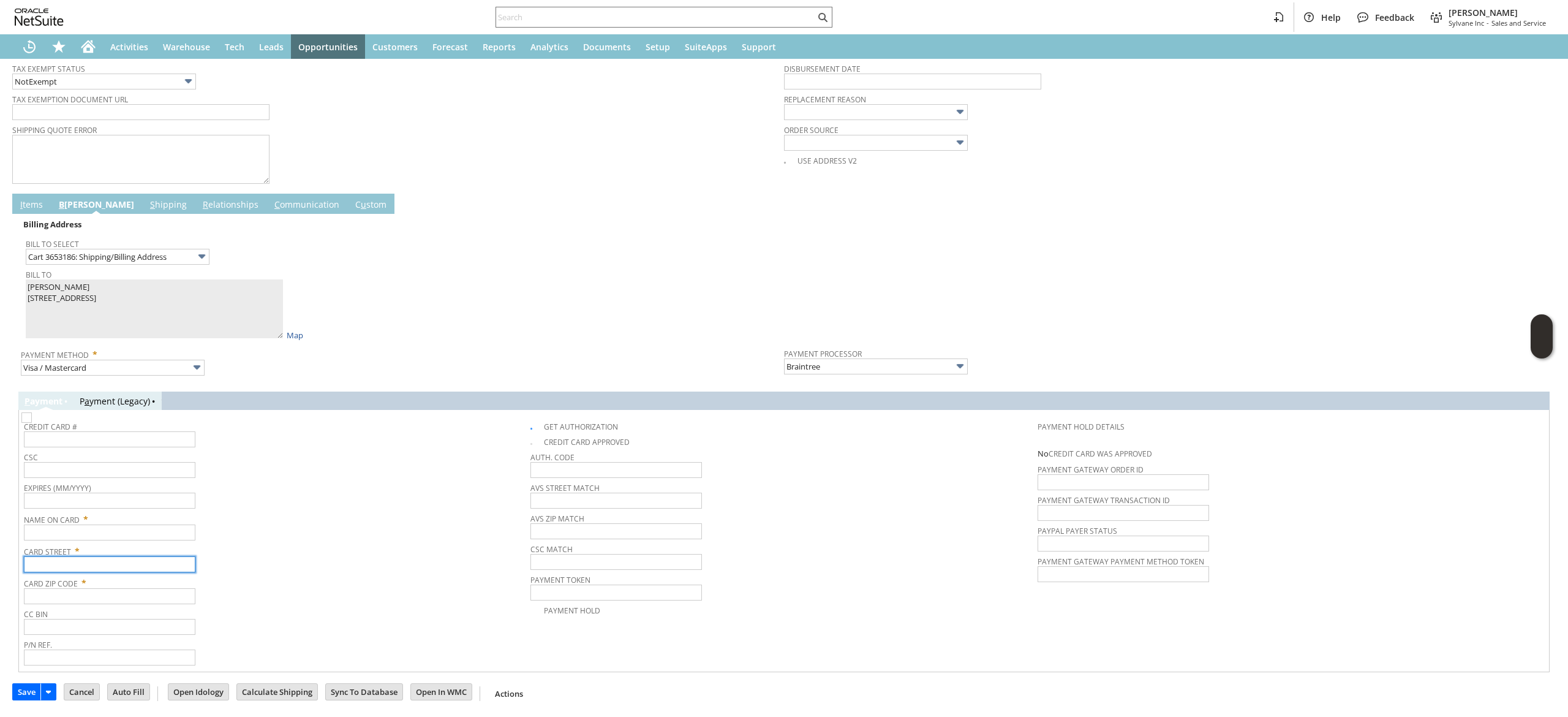
click at [82, 563] on input "text" at bounding box center [109, 564] width 172 height 16
paste input "17 S 19th Ave E"
type input "17 S 19th Ave E"
click at [130, 536] on input "text" at bounding box center [109, 533] width 172 height 16
click at [162, 538] on input "text" at bounding box center [109, 533] width 172 height 16
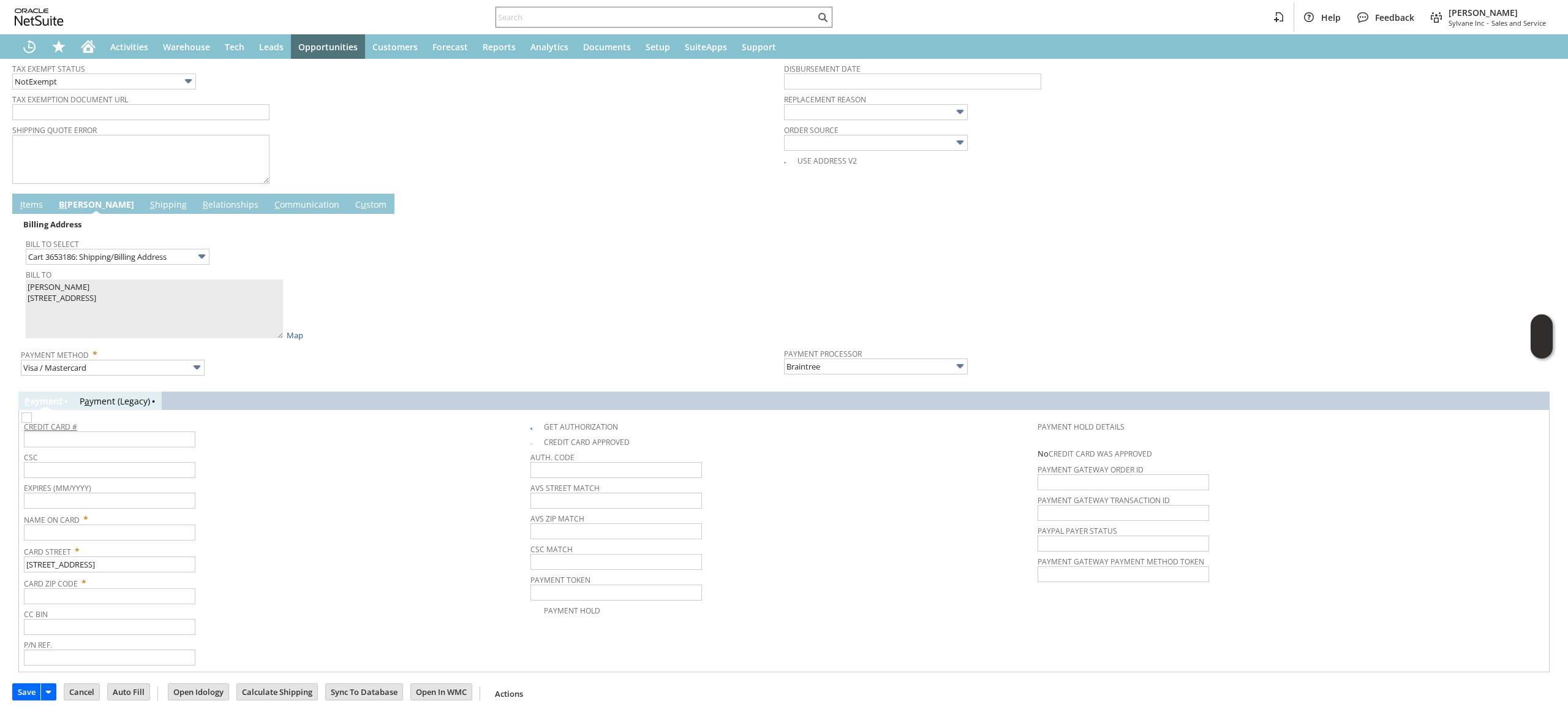
click at [49, 426] on link "Credit Card #" at bounding box center [50, 426] width 53 height 11
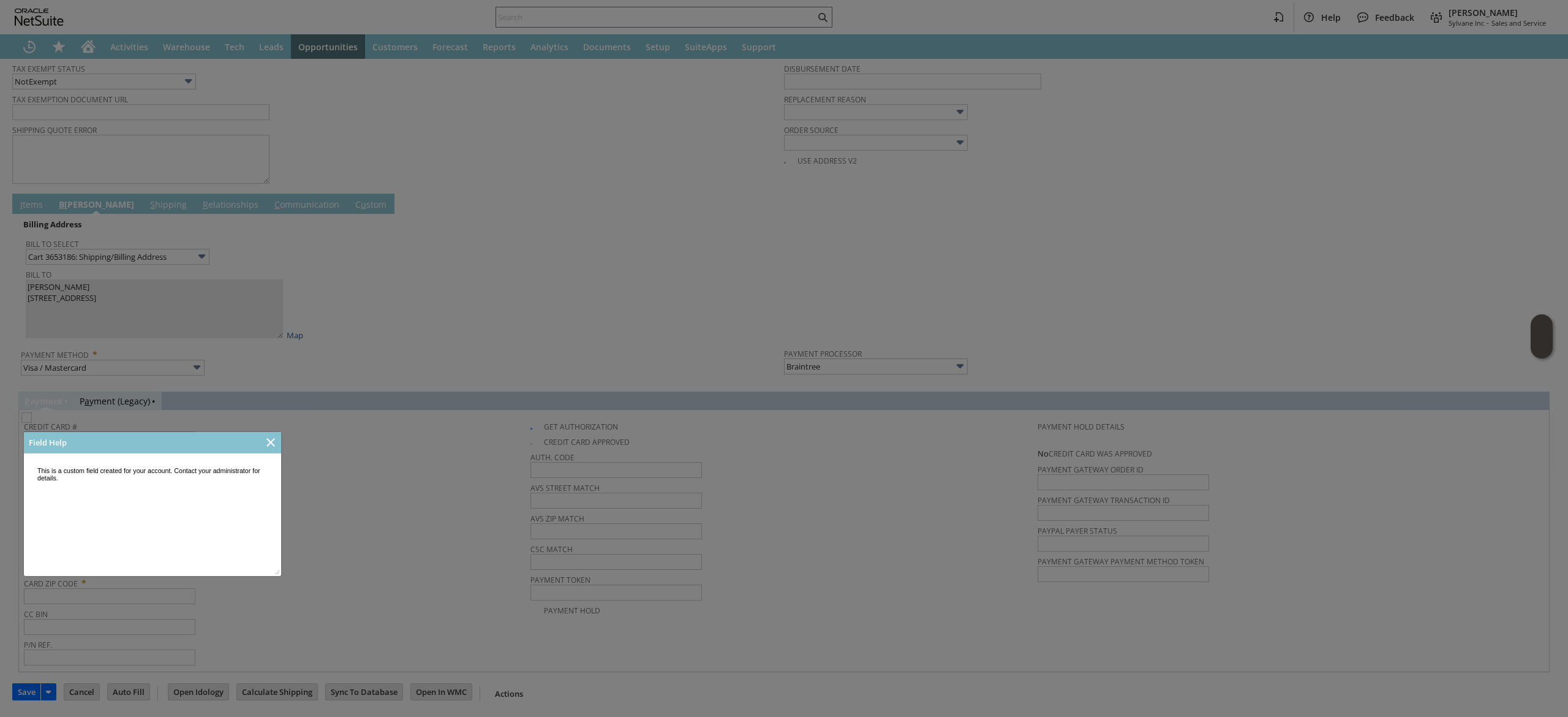
scroll to position [0, 0]
click at [272, 440] on icon "Close" at bounding box center [270, 442] width 9 height 9
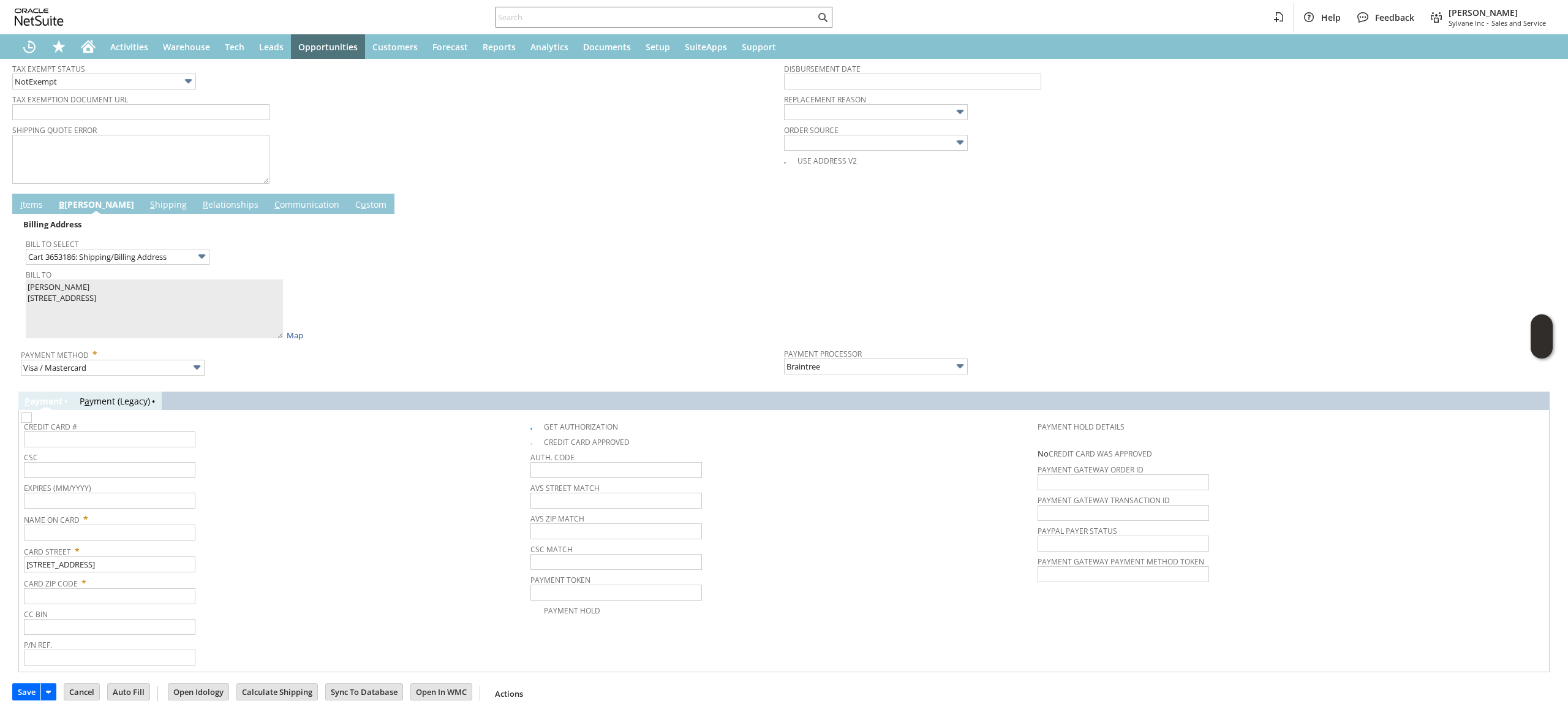
click at [201, 441] on div "Credit Card #" at bounding box center [274, 433] width 501 height 30
click at [171, 441] on input "text" at bounding box center [109, 439] width 172 height 16
type input "4147202756427033"
click at [170, 499] on input "text" at bounding box center [109, 500] width 172 height 16
type input "06/2030"
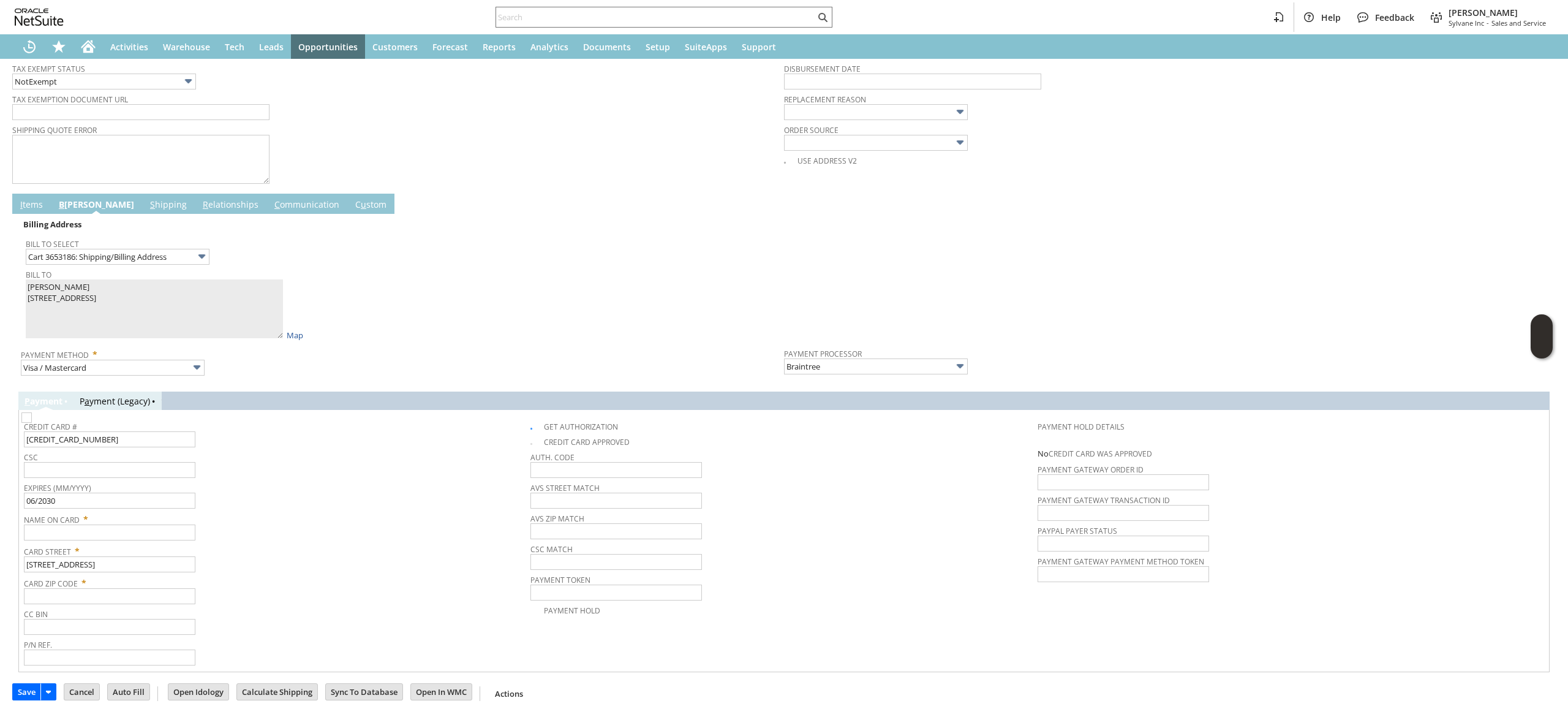
click at [178, 461] on span "CSC" at bounding box center [274, 456] width 501 height 14
click at [167, 466] on input "text" at bounding box center [109, 469] width 172 height 16
type input "431"
click at [83, 527] on input "text" at bounding box center [109, 533] width 172 height 16
paste input "Jesse Harth"
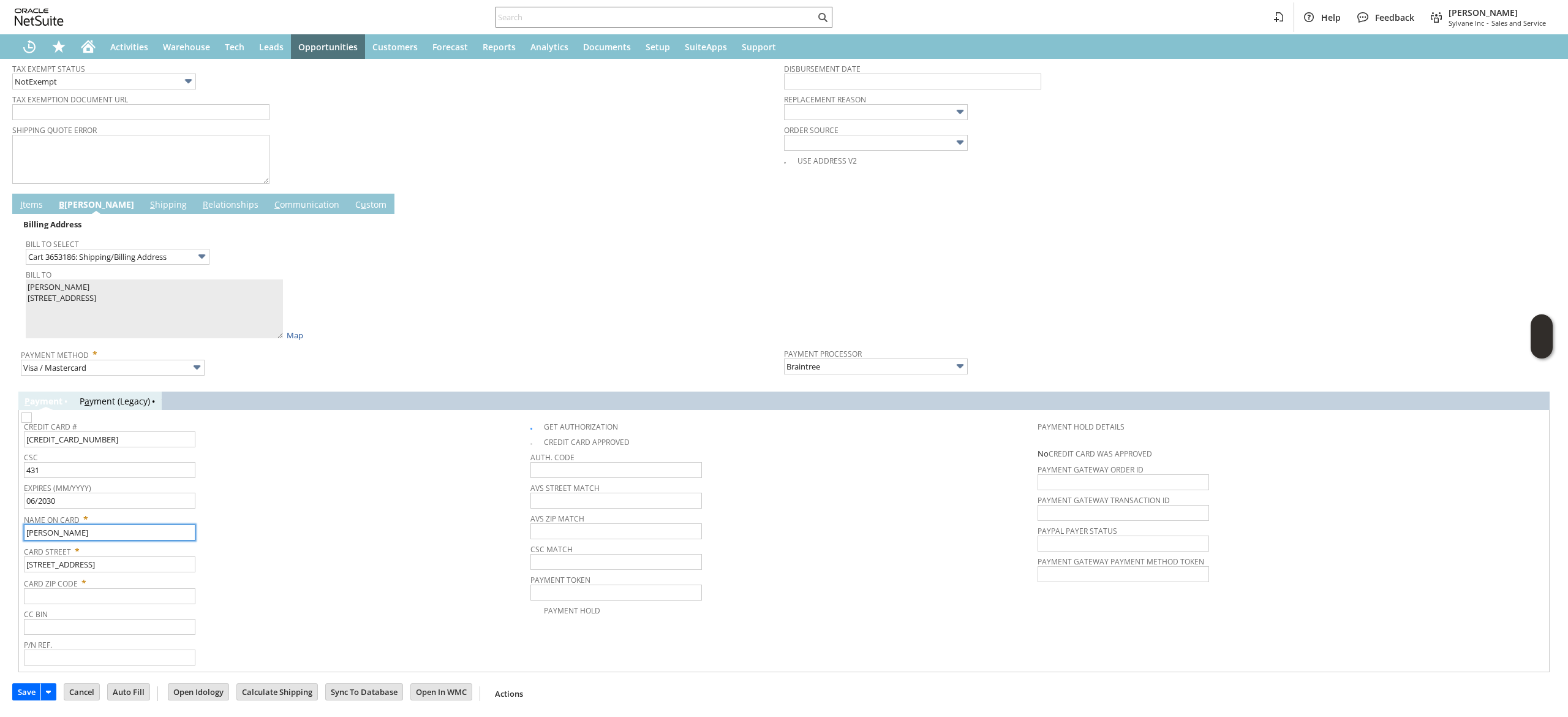
type input "Jesse Harth"
click at [92, 604] on td "Card Zip Code *" at bounding box center [277, 589] width 507 height 32
click at [92, 603] on input "text" at bounding box center [109, 596] width 172 height 16
paste input "55812"
type input "55812"
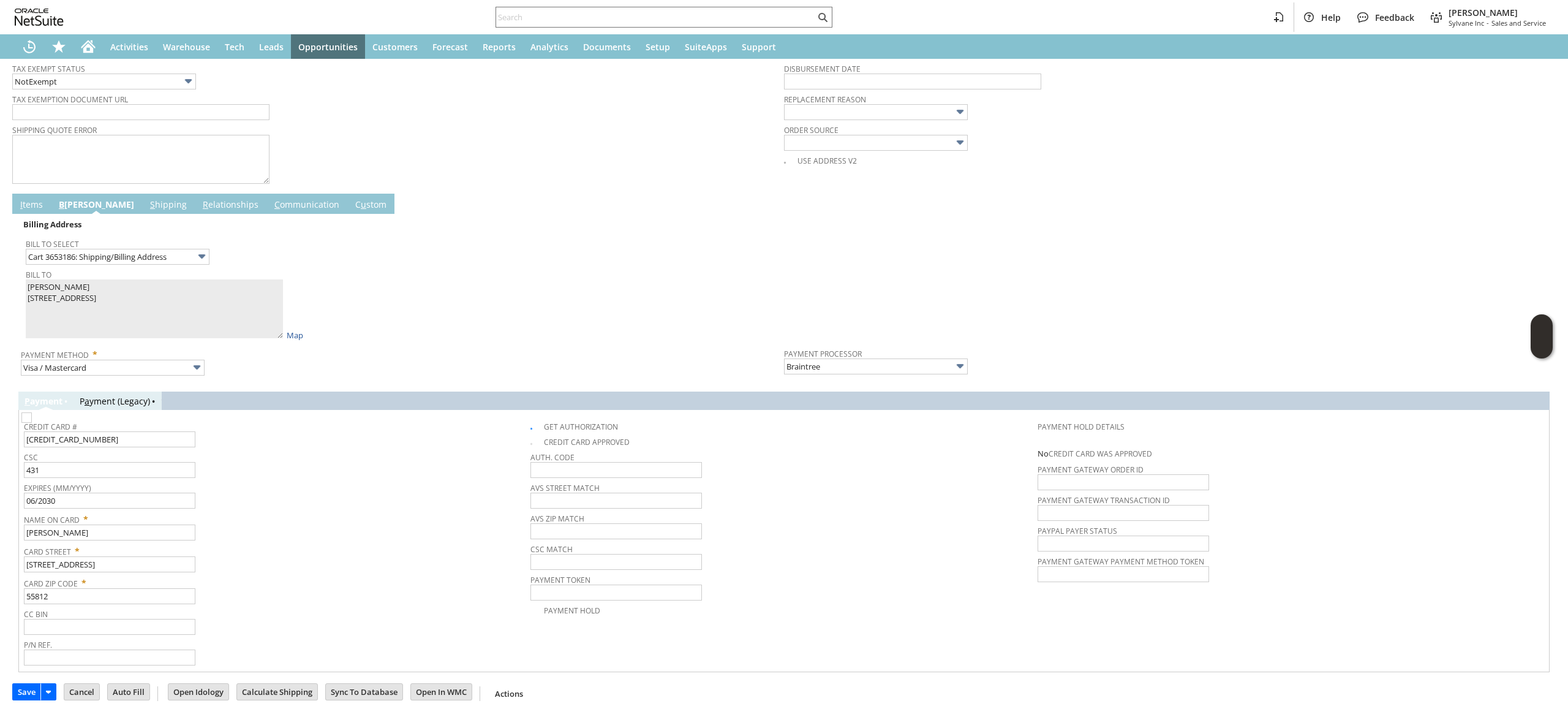
click at [272, 596] on div "Card Zip Code * 55812" at bounding box center [274, 588] width 501 height 31
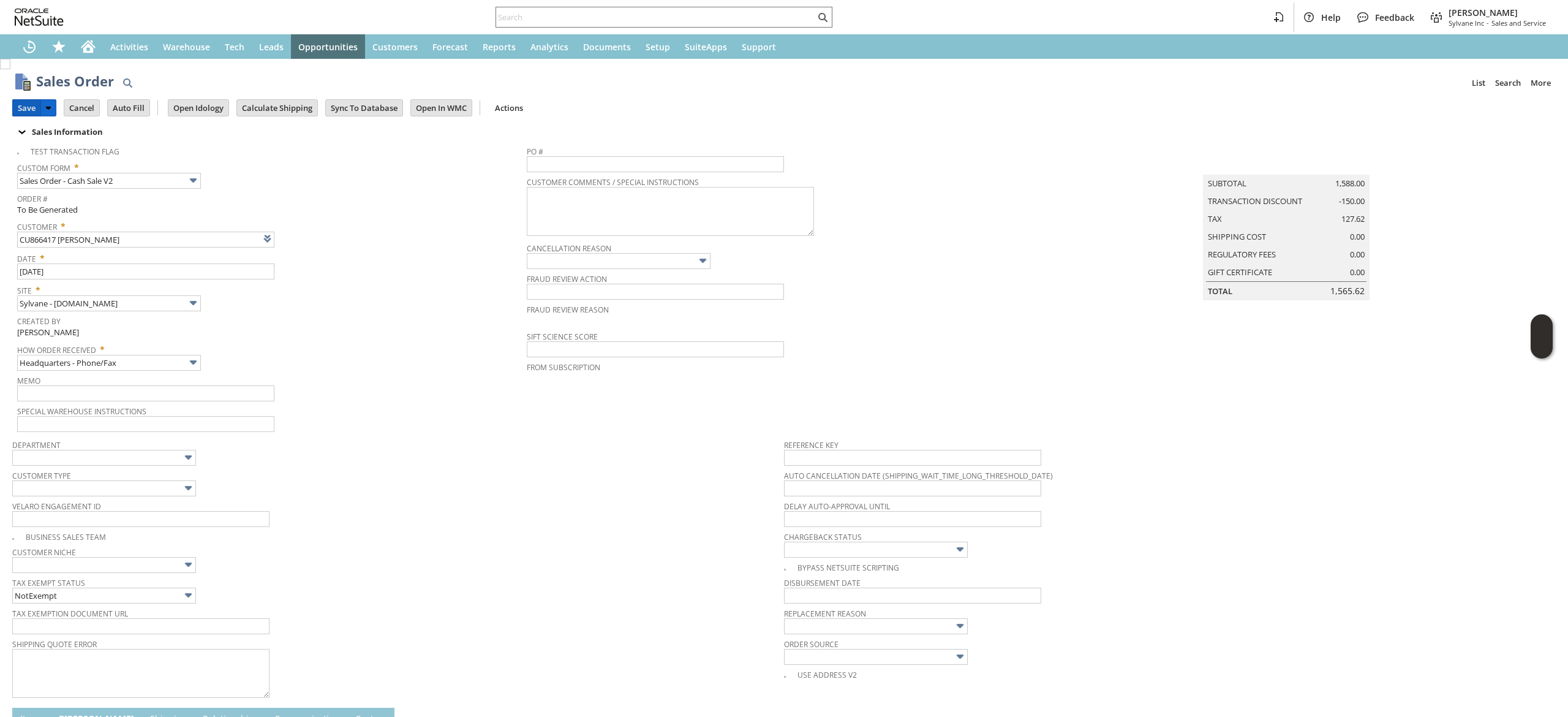
click at [30, 112] on input "Save" at bounding box center [27, 108] width 28 height 16
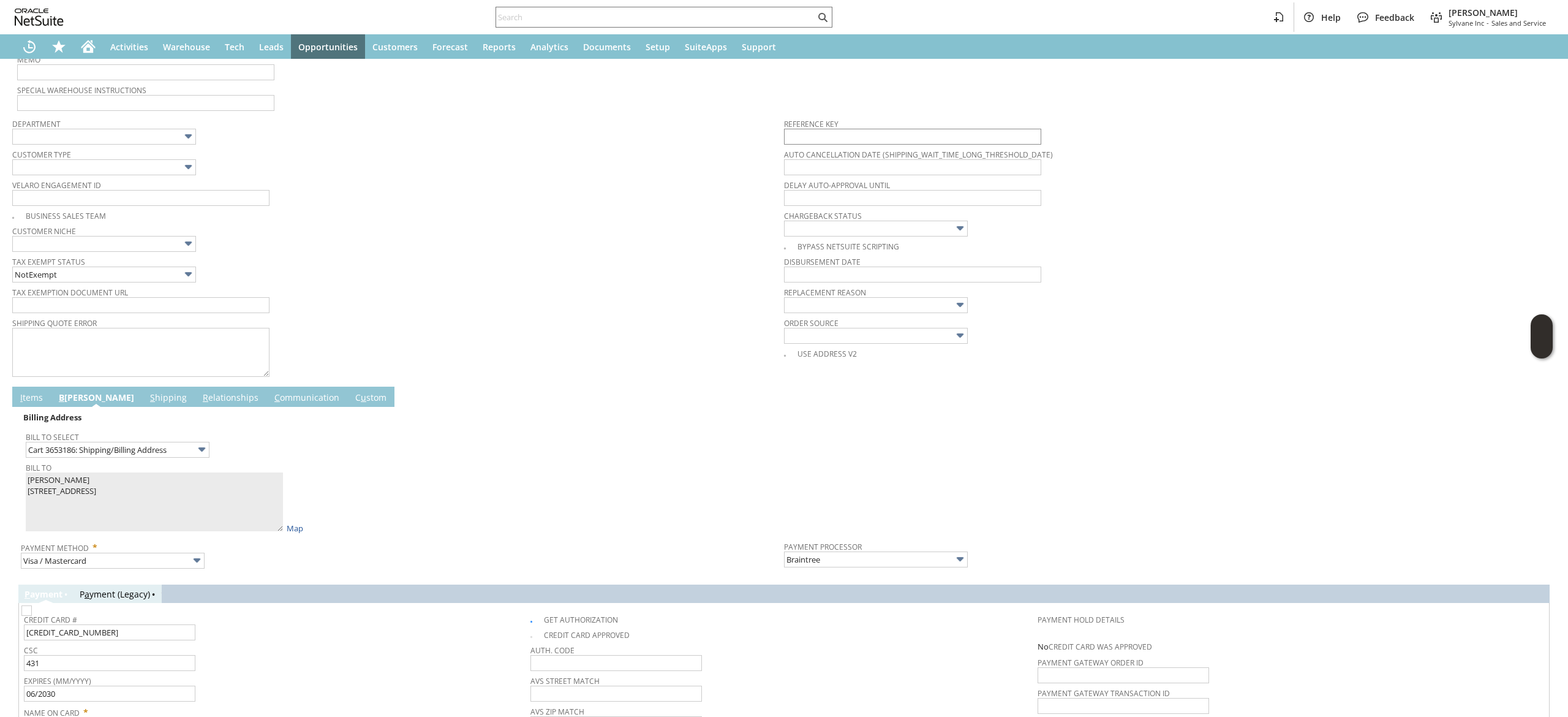
scroll to position [333, 0]
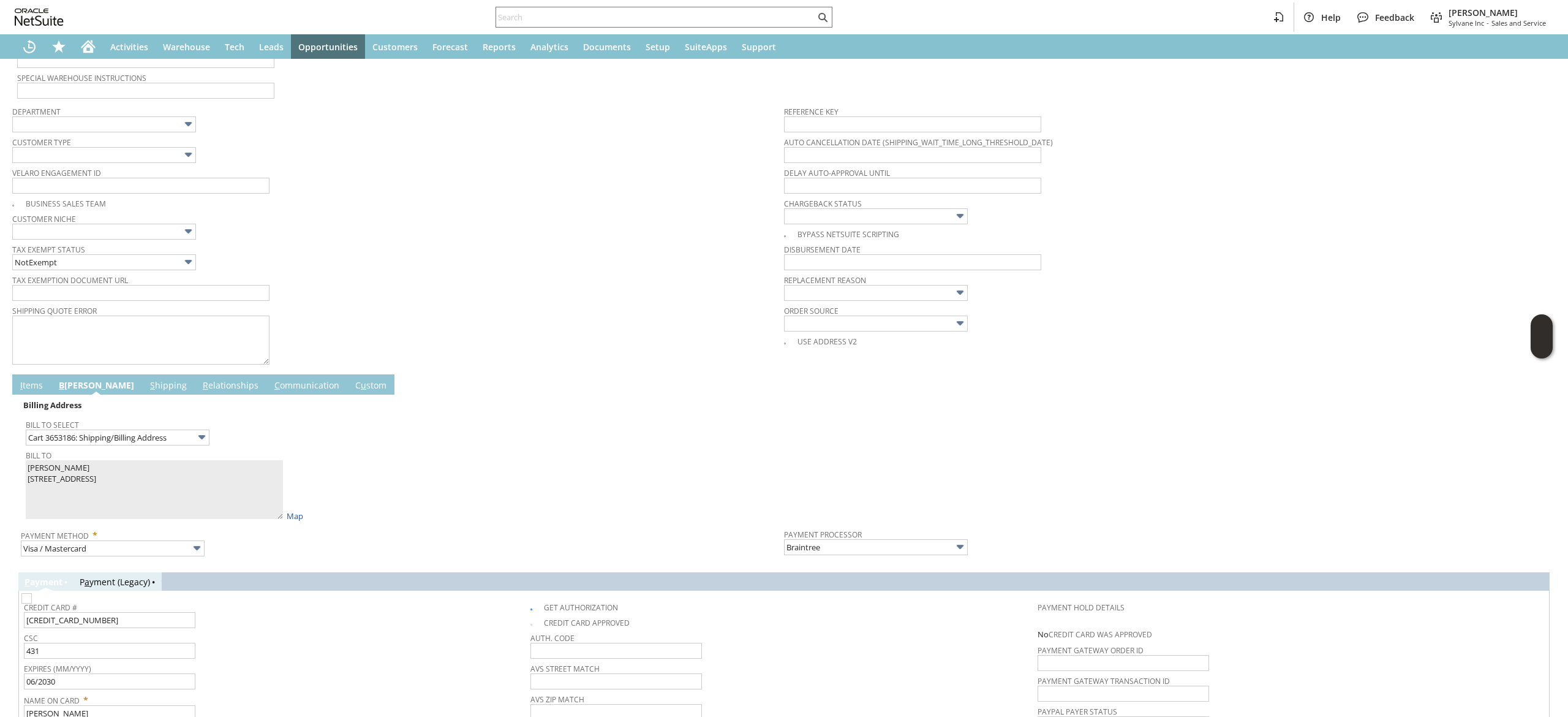
click at [37, 393] on link "I tems" at bounding box center [31, 387] width 29 height 14
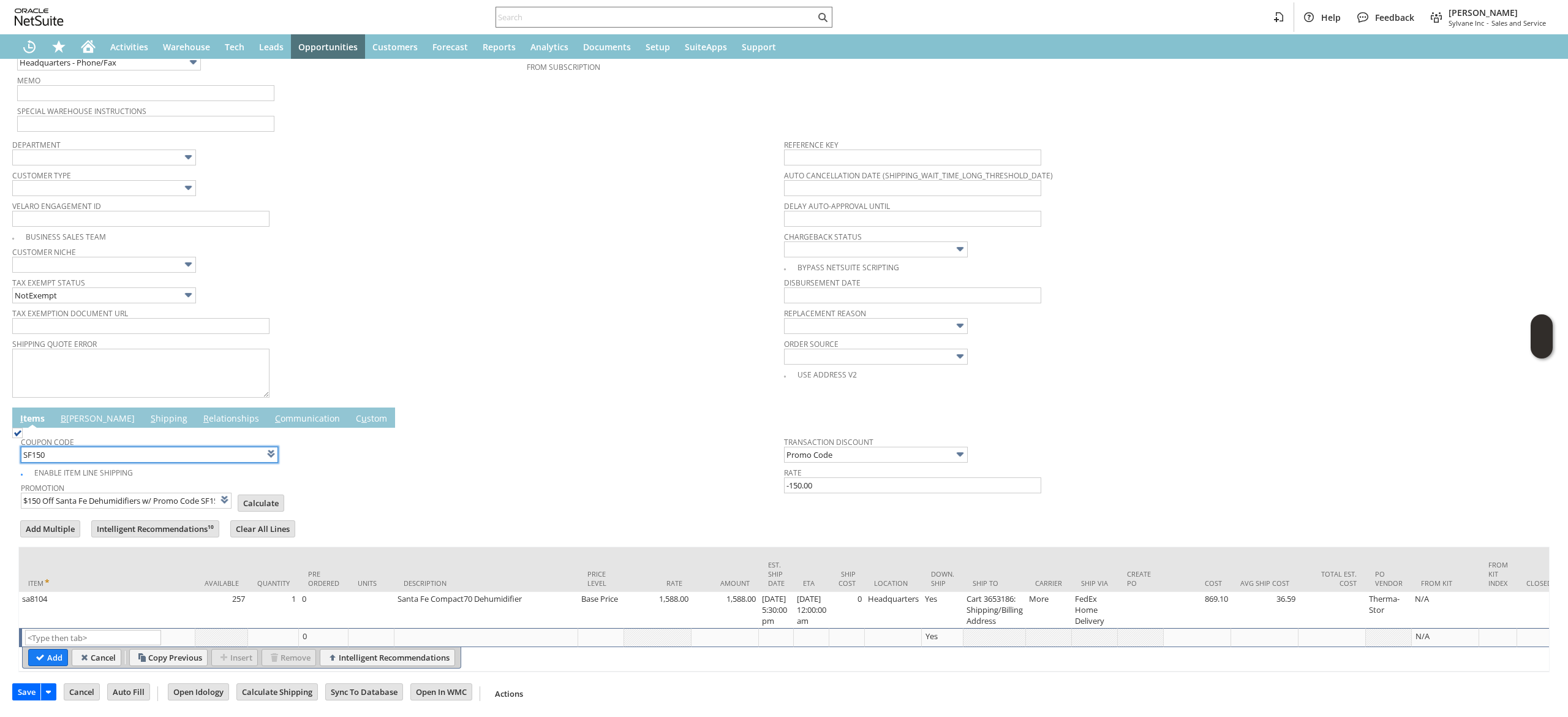
scroll to position [322, 0]
click at [257, 495] on input "Calculate" at bounding box center [261, 503] width 45 height 16
type input "Promo Code"
type input "-150.00"
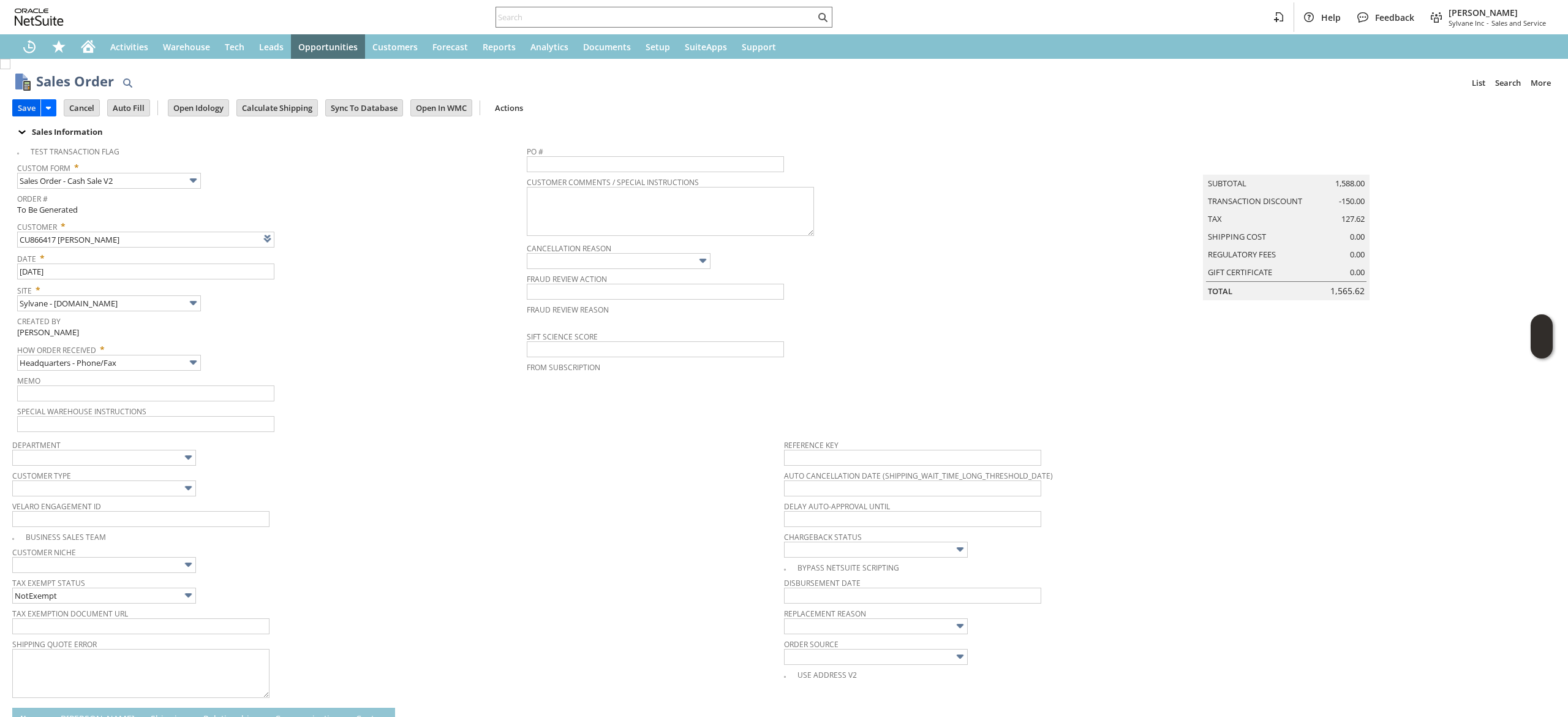
click at [22, 108] on input "Save" at bounding box center [27, 108] width 28 height 16
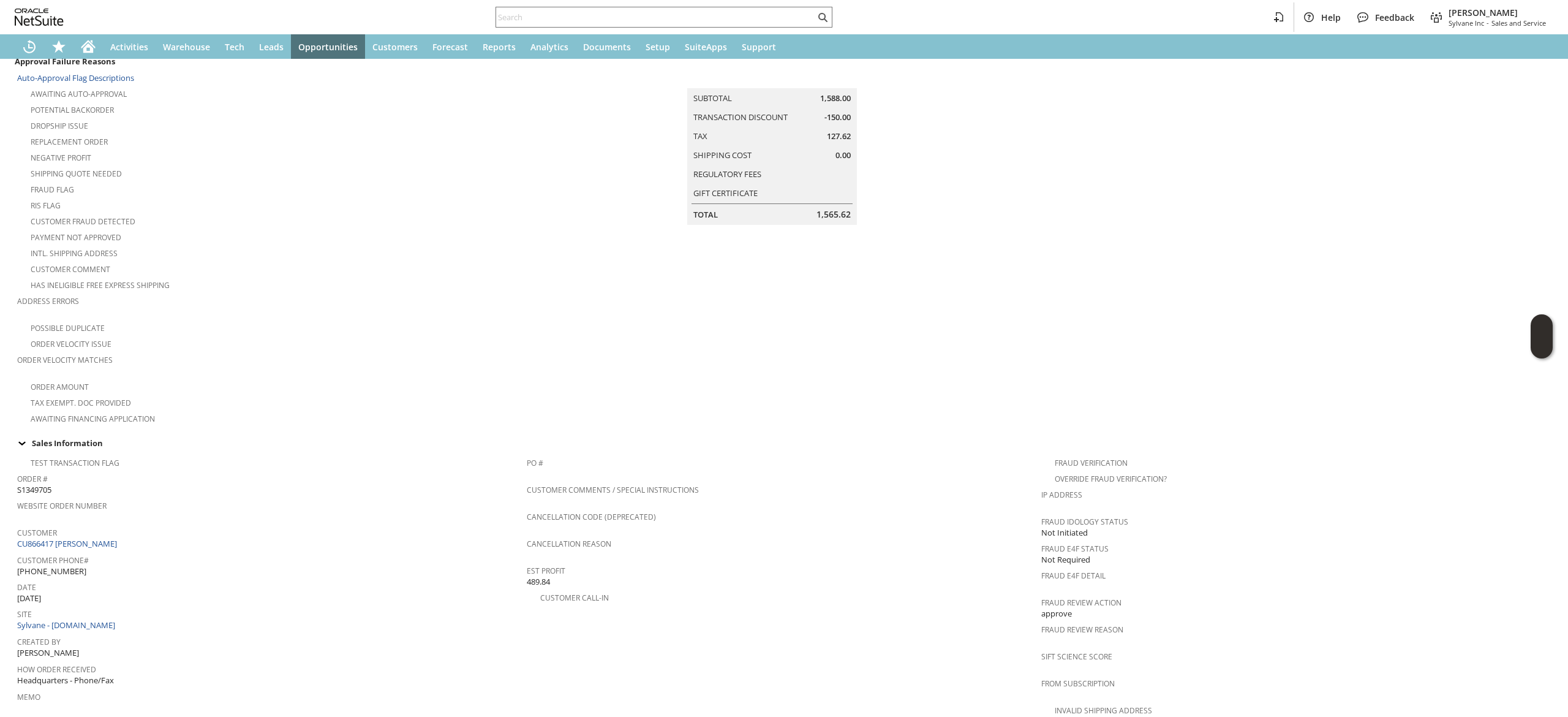
scroll to position [575, 0]
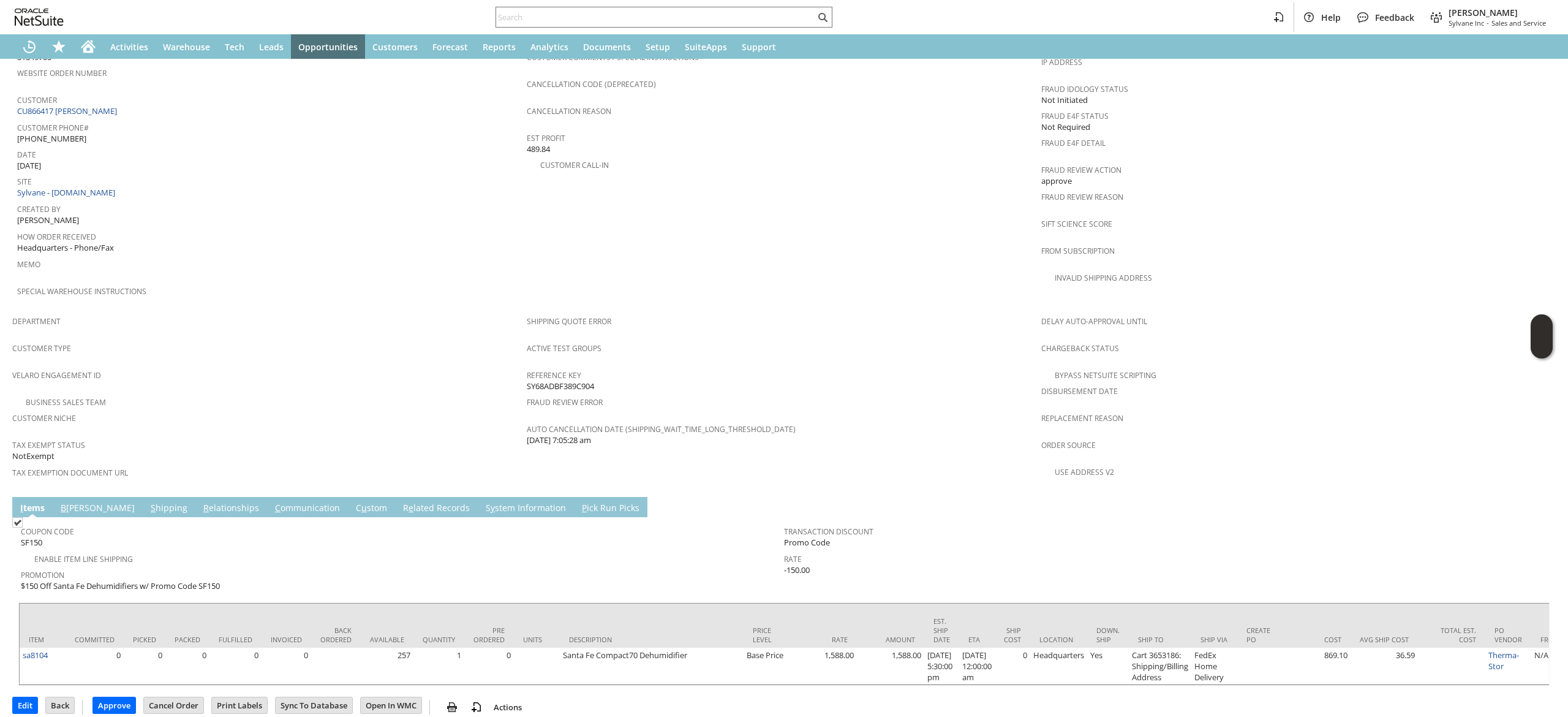
click at [272, 502] on link "C ommunication" at bounding box center [308, 509] width 71 height 14
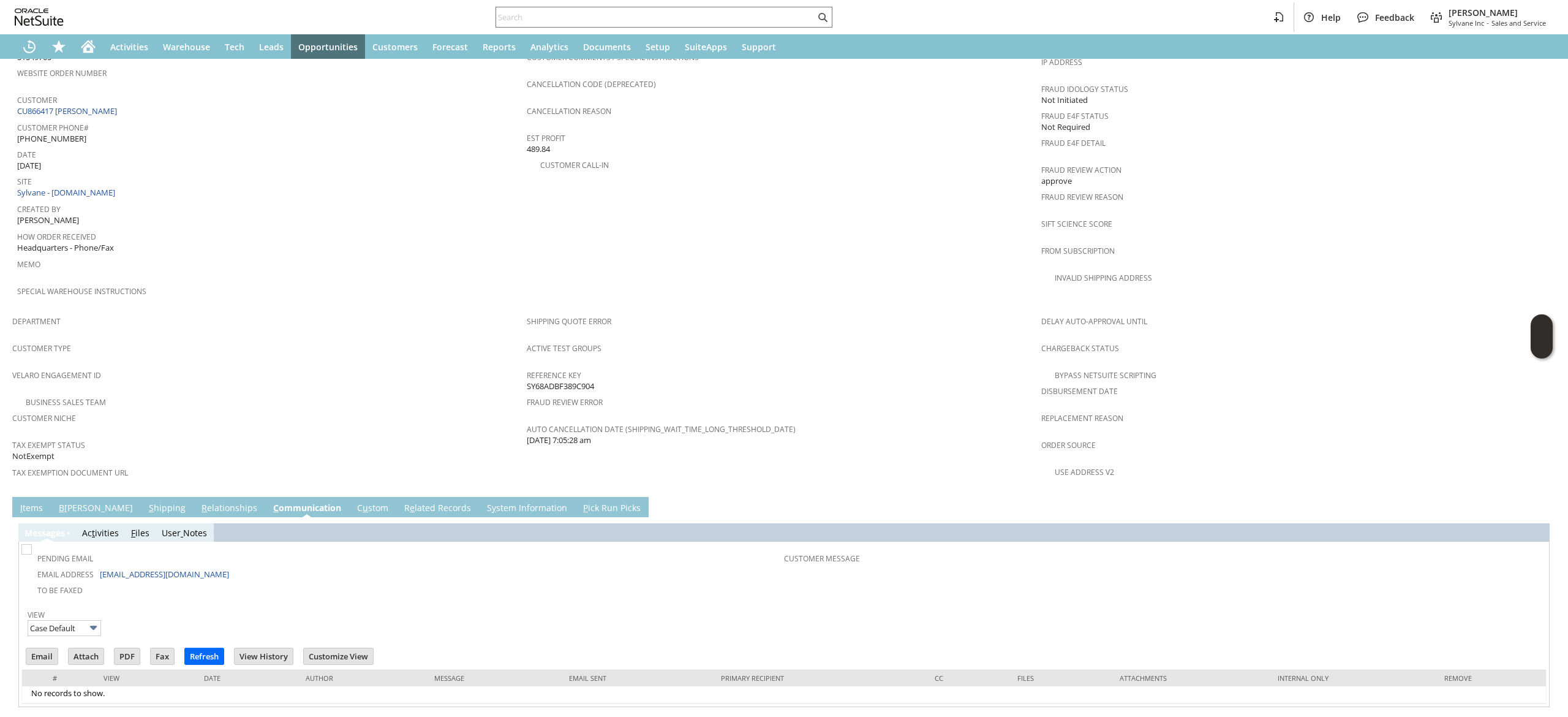
scroll to position [0, 0]
